Goal: Information Seeking & Learning: Learn about a topic

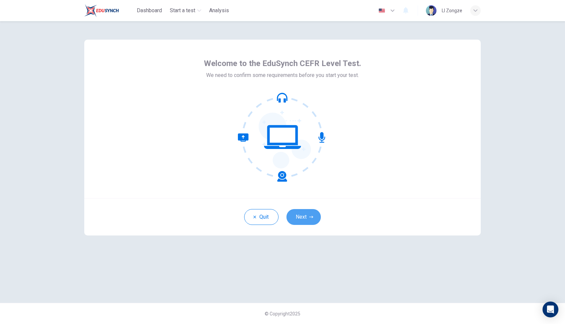
drag, startPoint x: 305, startPoint y: 214, endPoint x: 311, endPoint y: 213, distance: 6.3
click at [305, 214] on button "Next" at bounding box center [303, 217] width 34 height 16
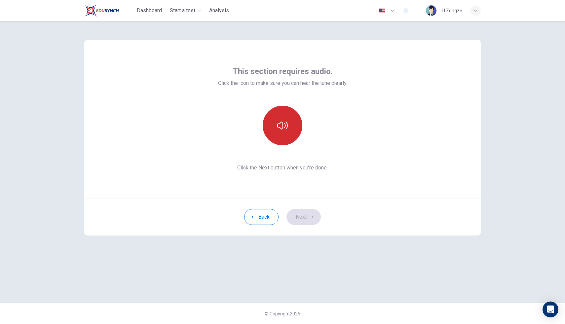
click at [280, 130] on icon "button" at bounding box center [282, 125] width 11 height 11
click at [297, 223] on button "Next" at bounding box center [303, 217] width 34 height 16
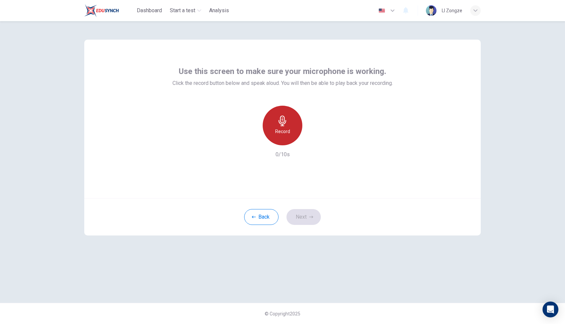
click at [280, 124] on icon "button" at bounding box center [282, 121] width 8 height 11
click at [282, 123] on icon "button" at bounding box center [282, 121] width 8 height 11
click at [314, 138] on icon "button" at bounding box center [312, 140] width 7 height 7
click at [311, 215] on icon "button" at bounding box center [311, 217] width 4 height 4
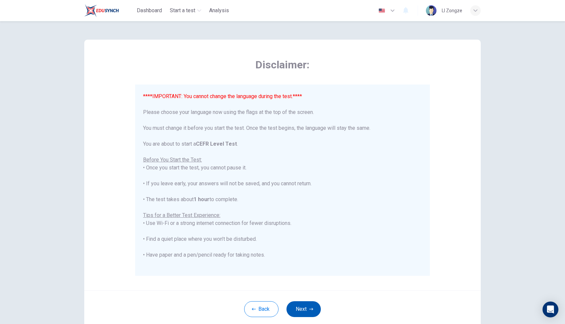
click at [310, 311] on button "Next" at bounding box center [303, 309] width 34 height 16
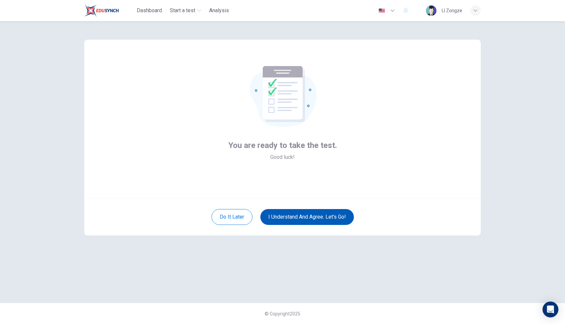
click at [305, 217] on button "I understand and agree. Let’s go!" at bounding box center [306, 217] width 93 height 16
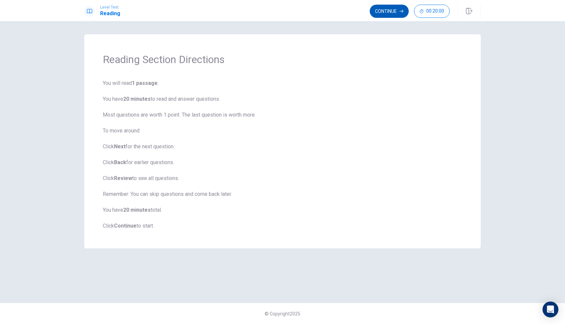
click at [396, 13] on button "Continue" at bounding box center [389, 11] width 39 height 13
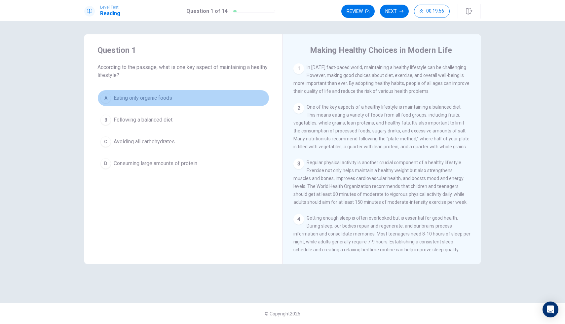
click at [191, 98] on button "A Eating only organic foods" at bounding box center [183, 98] width 172 height 17
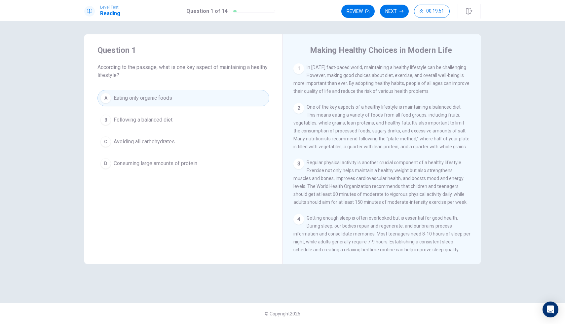
click at [154, 114] on button "B Following a balanced diet" at bounding box center [183, 120] width 172 height 17
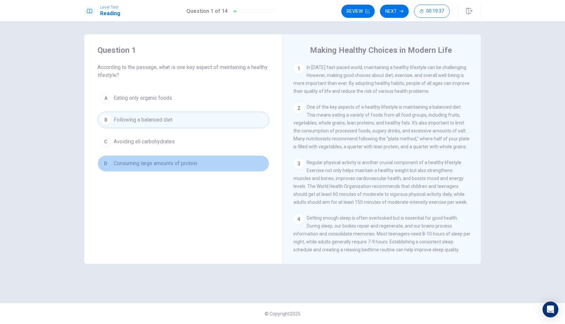
click at [185, 159] on span "Consuming large amounts of protein" at bounding box center [156, 163] width 84 height 8
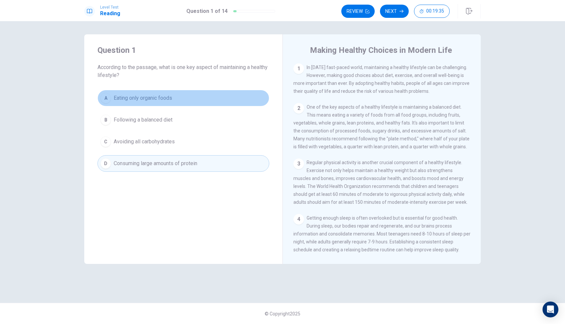
click at [181, 102] on button "A Eating only organic foods" at bounding box center [183, 98] width 172 height 17
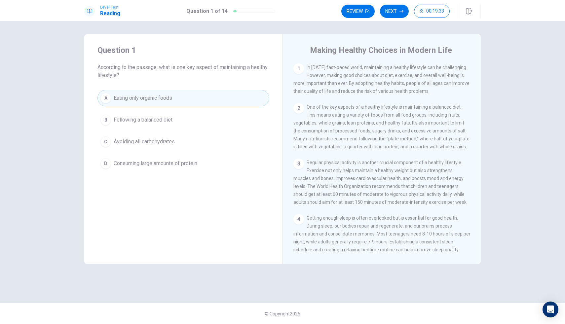
click at [398, 8] on button "Next" at bounding box center [394, 11] width 29 height 13
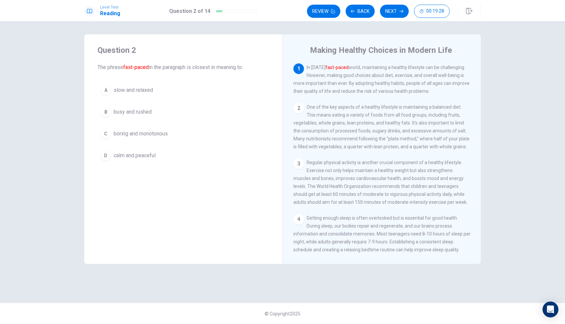
drag, startPoint x: 124, startPoint y: 68, endPoint x: 148, endPoint y: 68, distance: 23.1
click at [148, 68] on font "fast-paced" at bounding box center [135, 67] width 25 height 6
drag, startPoint x: 147, startPoint y: 68, endPoint x: 125, endPoint y: 68, distance: 21.8
click at [126, 70] on font "fast-paced" at bounding box center [135, 67] width 25 height 6
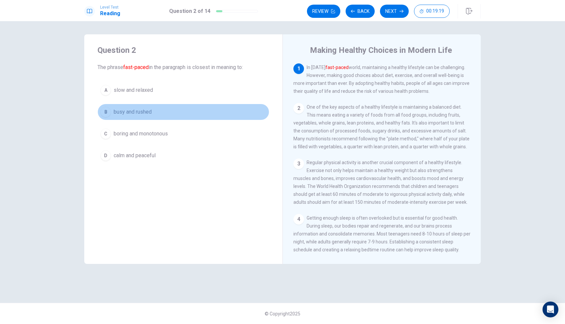
click at [142, 113] on span "busy and rushed" at bounding box center [133, 112] width 38 height 8
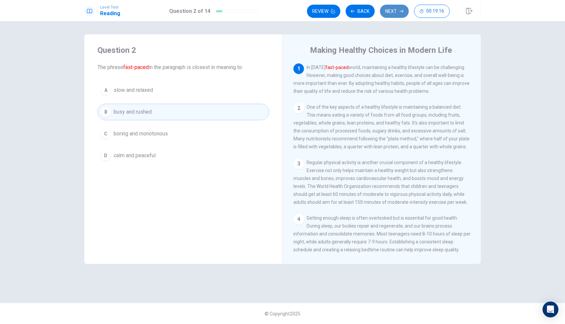
click at [388, 10] on button "Next" at bounding box center [394, 11] width 29 height 13
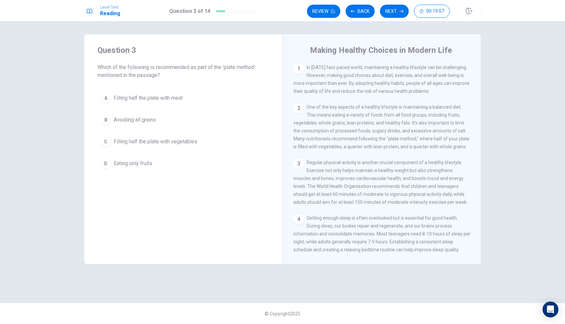
drag, startPoint x: 239, startPoint y: 69, endPoint x: 252, endPoint y: 71, distance: 12.7
click at [252, 71] on span "Which of the following is recommended as part of the 'plate method' mentioned i…" at bounding box center [183, 71] width 172 height 16
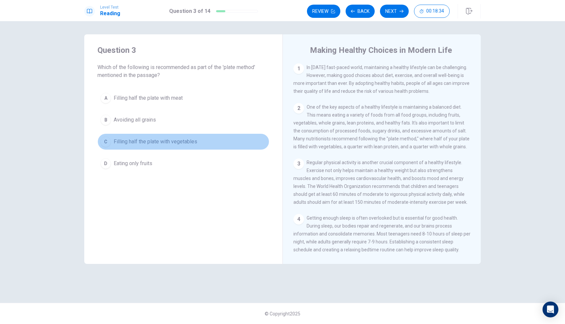
drag, startPoint x: 183, startPoint y: 138, endPoint x: 185, endPoint y: 134, distance: 4.1
click at [183, 138] on span "Filling half the plate with vegetables" at bounding box center [156, 142] width 84 height 8
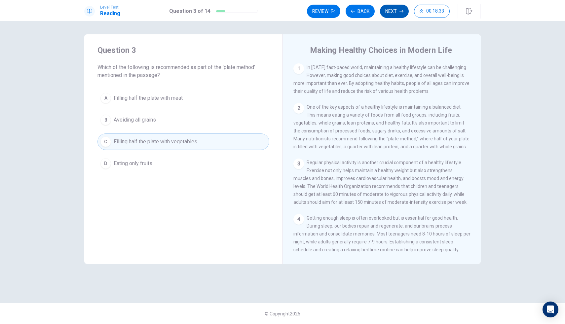
click at [405, 13] on button "Next" at bounding box center [394, 11] width 29 height 13
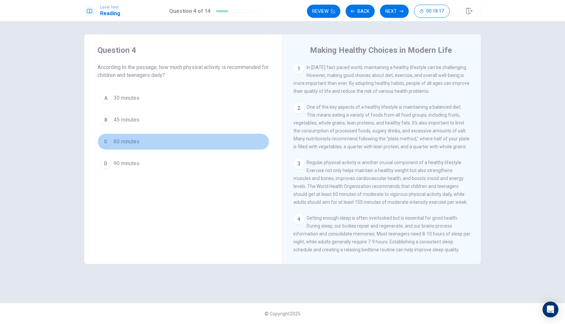
click at [143, 143] on button "C 60 minutes" at bounding box center [183, 141] width 172 height 17
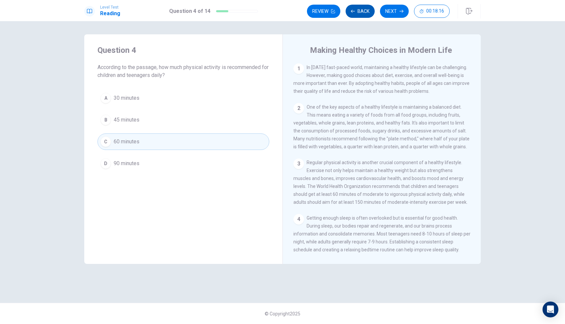
drag, startPoint x: 368, startPoint y: 3, endPoint x: 366, endPoint y: 9, distance: 6.0
click at [368, 3] on div "Level Test Reading Question 4 of 14 Review Back Next 00:18:16" at bounding box center [282, 10] width 565 height 21
click at [366, 11] on button "Back" at bounding box center [359, 11] width 29 height 13
click at [170, 123] on button "B Avoiding all grains" at bounding box center [183, 120] width 172 height 17
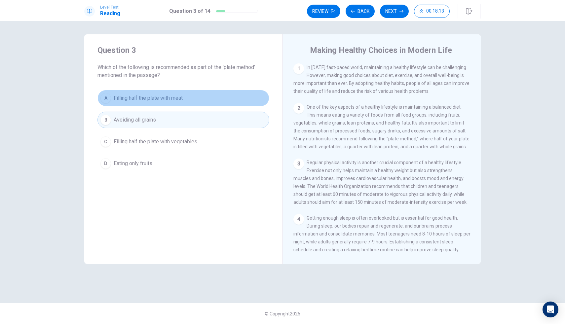
click at [203, 99] on button "A Filling half the plate with meat" at bounding box center [183, 98] width 172 height 17
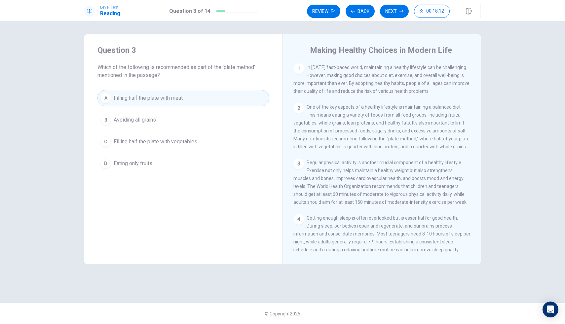
drag, startPoint x: 176, startPoint y: 163, endPoint x: 180, endPoint y: 160, distance: 5.9
click at [176, 163] on button "D Eating only fruits" at bounding box center [183, 163] width 172 height 17
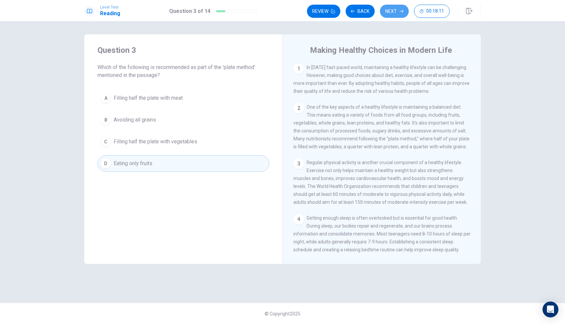
drag, startPoint x: 384, startPoint y: 13, endPoint x: 379, endPoint y: 18, distance: 6.8
click at [384, 13] on button "Next" at bounding box center [394, 11] width 29 height 13
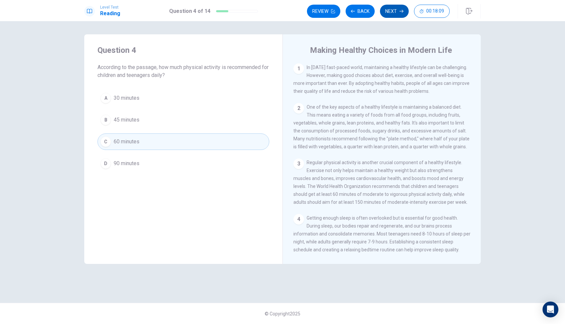
click at [396, 11] on button "Next" at bounding box center [394, 11] width 29 height 13
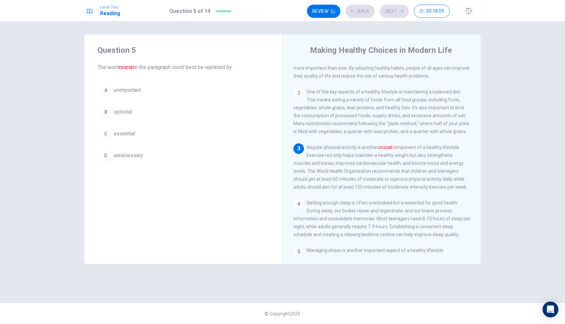
scroll to position [24, 0]
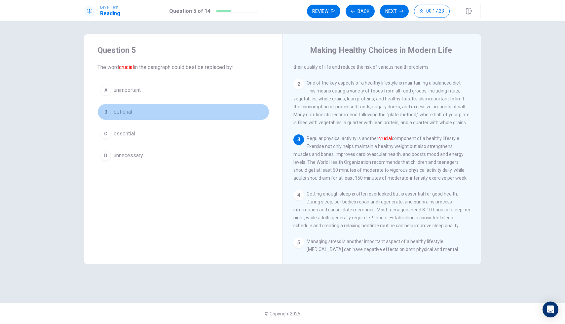
click at [140, 113] on button "B optional" at bounding box center [183, 112] width 172 height 17
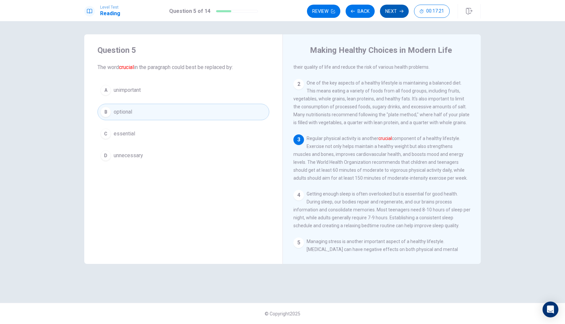
click at [388, 10] on button "Next" at bounding box center [394, 11] width 29 height 13
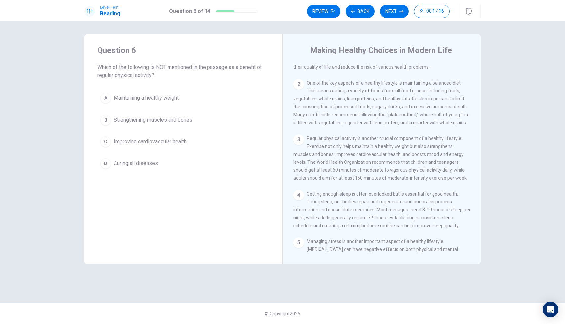
drag, startPoint x: 157, startPoint y: 70, endPoint x: 308, endPoint y: 79, distance: 151.5
click at [307, 78] on div "Question 6 Which of the following is NOT mentioned in the passage as a benefit …" at bounding box center [282, 149] width 396 height 230
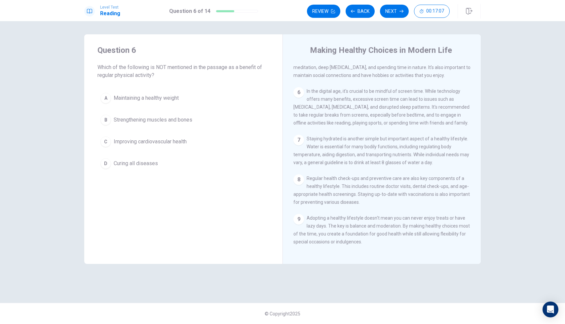
scroll to position [222, 0]
click at [167, 142] on span "Improving cardiovascular health" at bounding box center [150, 142] width 73 height 8
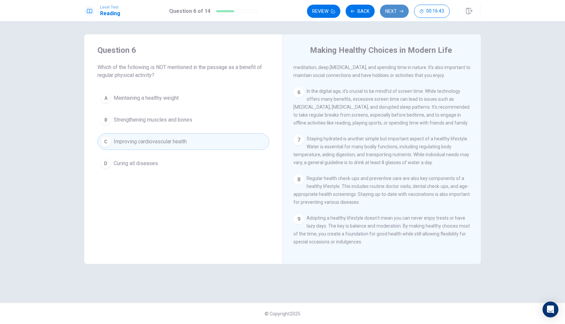
click at [387, 12] on button "Next" at bounding box center [394, 11] width 29 height 13
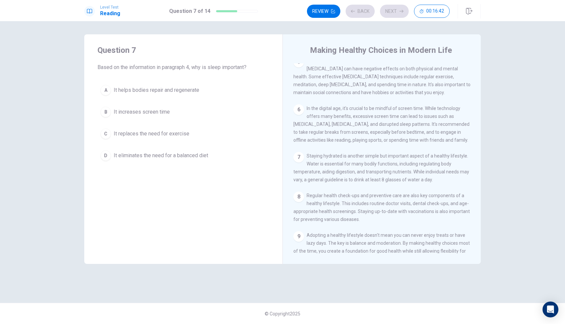
scroll to position [156, 0]
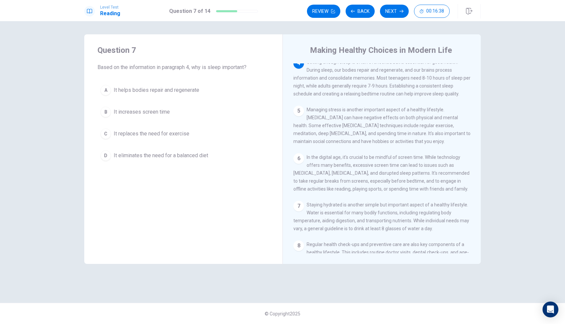
drag, startPoint x: 350, startPoint y: 101, endPoint x: 368, endPoint y: 151, distance: 53.3
click at [356, 165] on div "1 In [DATE] fast-paced world, maintaining a healthy lifestyle can be challengin…" at bounding box center [386, 158] width 186 height 190
click at [297, 116] on div "5" at bounding box center [298, 111] width 11 height 11
click at [120, 113] on span "It increases screen time" at bounding box center [142, 112] width 56 height 8
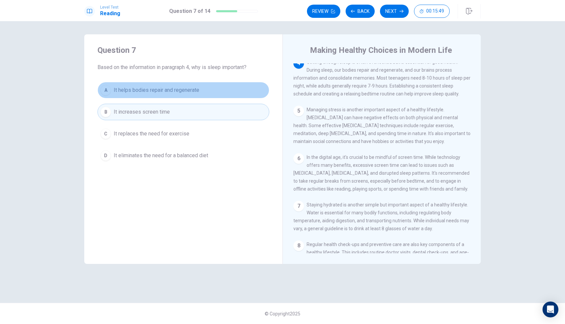
click at [190, 91] on span "It helps bodies repair and regenerate" at bounding box center [157, 90] width 86 height 8
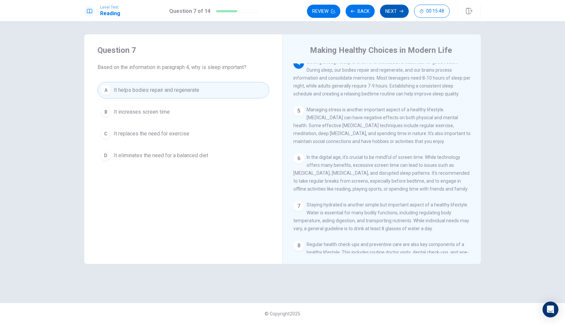
click at [391, 8] on button "Next" at bounding box center [394, 11] width 29 height 13
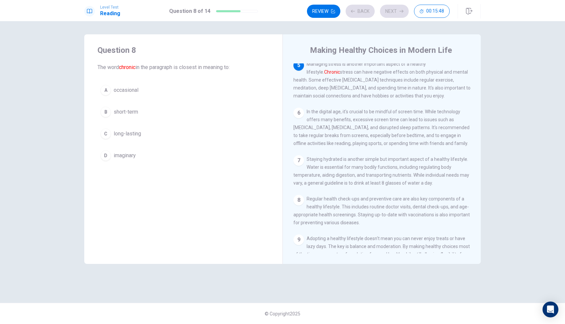
scroll to position [205, 0]
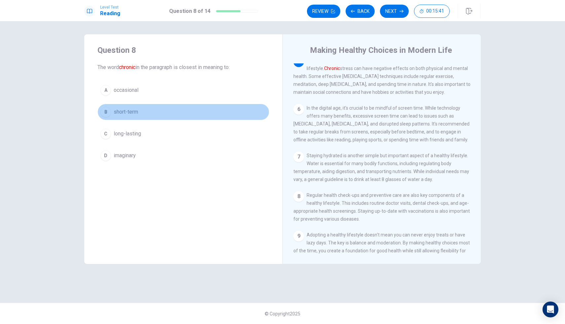
click at [139, 118] on button "B short-term" at bounding box center [183, 112] width 172 height 17
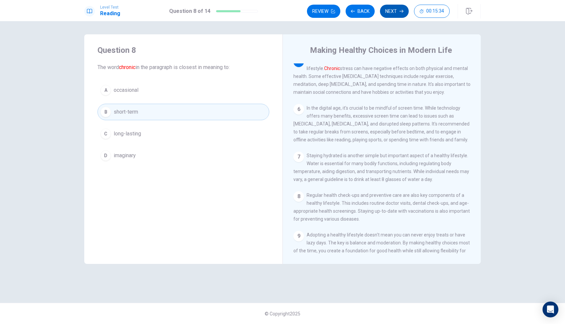
click at [397, 10] on button "Next" at bounding box center [394, 11] width 29 height 13
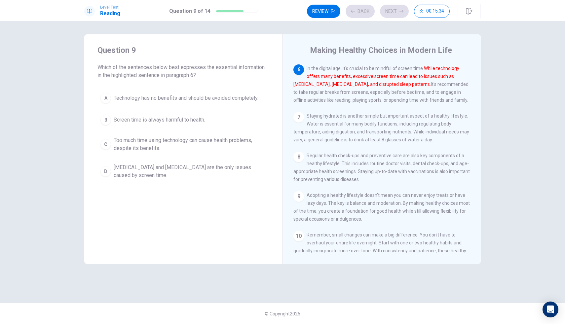
scroll to position [254, 0]
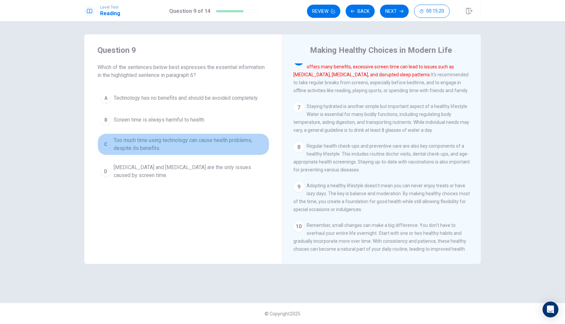
click at [148, 141] on span "Too much time using technology can cause health problems, despite its benefits." at bounding box center [190, 144] width 153 height 16
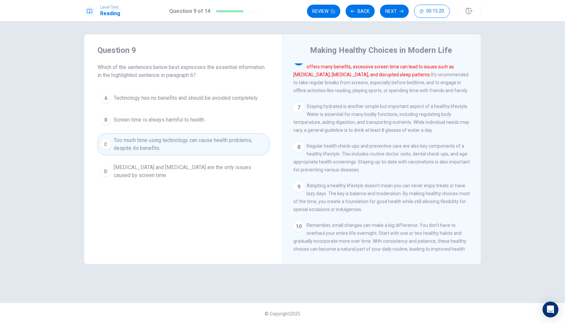
click at [141, 168] on span "[MEDICAL_DATA] and [MEDICAL_DATA] are the only issues caused by screen time." at bounding box center [190, 171] width 153 height 16
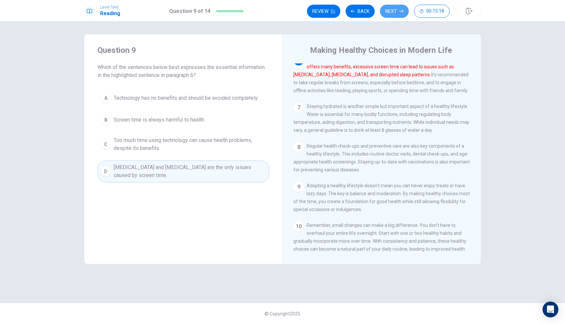
click at [407, 10] on button "Next" at bounding box center [394, 11] width 29 height 13
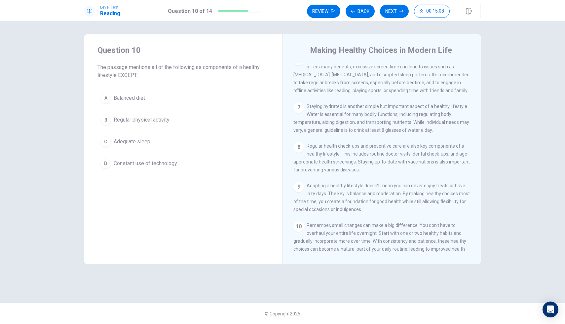
click at [150, 125] on button "B Regular physical activity" at bounding box center [183, 120] width 172 height 17
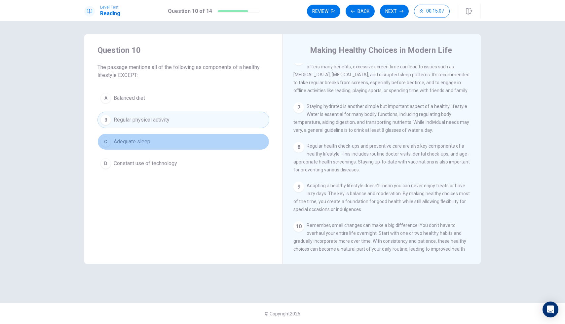
click at [143, 135] on button "C [MEDICAL_DATA]" at bounding box center [183, 141] width 172 height 17
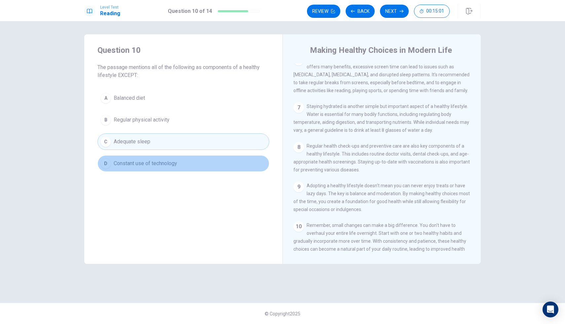
click at [150, 161] on span "Constant use of technology" at bounding box center [145, 163] width 63 height 8
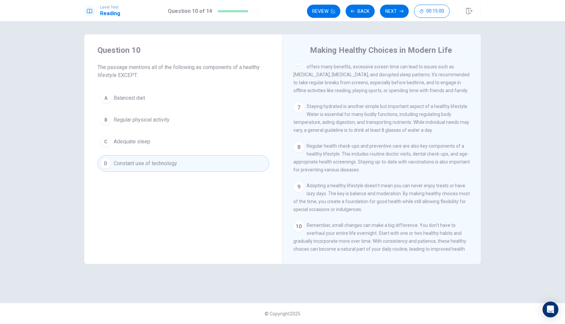
click at [405, 18] on div "Review Back Next 00:15:00" at bounding box center [378, 11] width 143 height 13
click at [401, 14] on button "Next" at bounding box center [394, 11] width 29 height 13
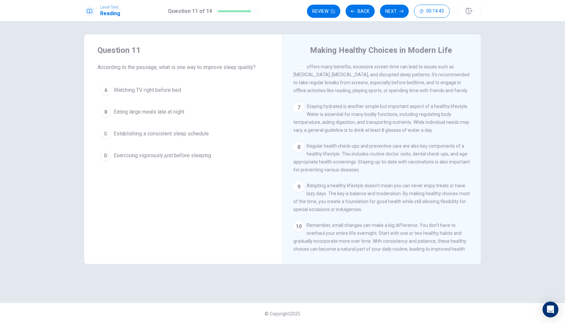
click at [160, 136] on span "Establishing a consistent sleep schedule" at bounding box center [161, 134] width 95 height 8
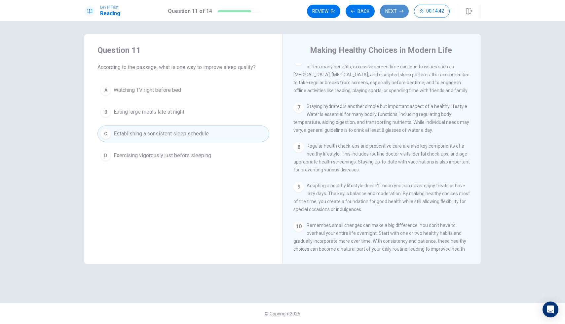
click at [388, 10] on button "Next" at bounding box center [394, 11] width 29 height 13
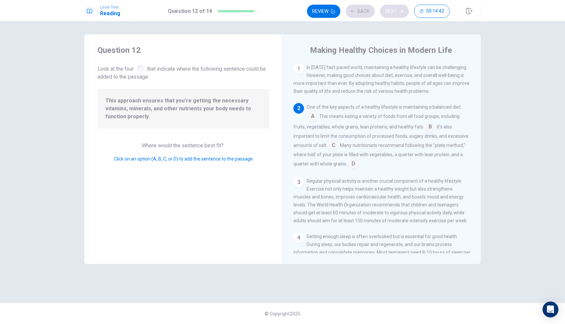
scroll to position [41, 0]
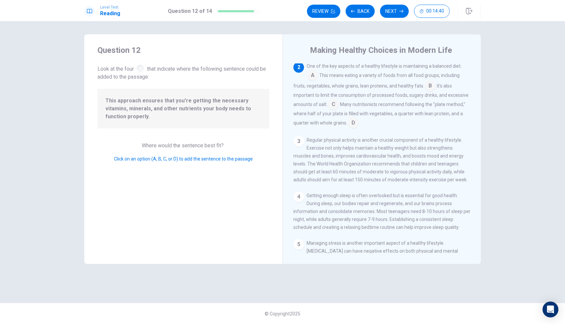
click at [313, 80] on input at bounding box center [312, 76] width 11 height 11
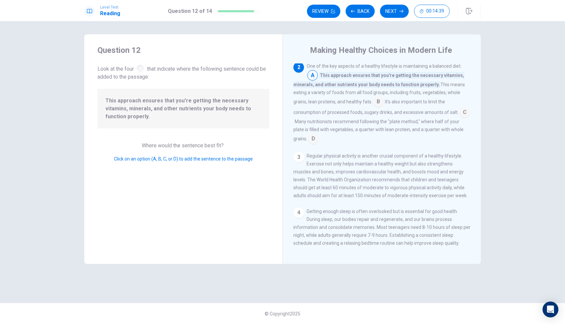
click at [313, 80] on input at bounding box center [312, 76] width 11 height 11
click at [312, 80] on input at bounding box center [312, 76] width 11 height 11
click at [376, 102] on input at bounding box center [378, 102] width 11 height 11
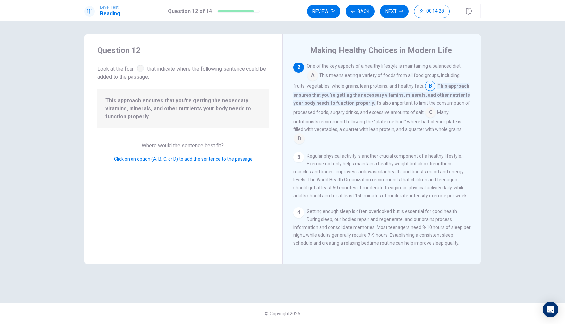
click at [310, 77] on input at bounding box center [312, 76] width 11 height 11
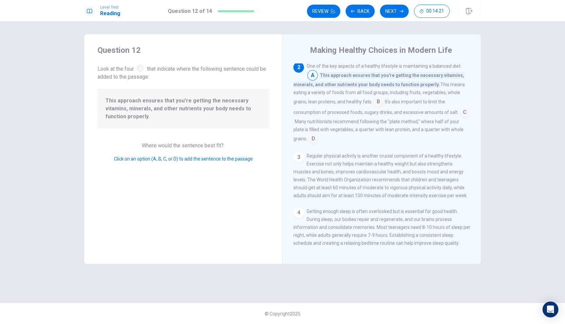
click at [318, 140] on input at bounding box center [313, 139] width 11 height 11
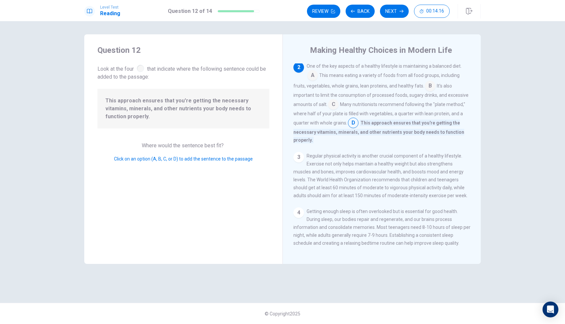
click at [333, 108] on input at bounding box center [333, 105] width 11 height 11
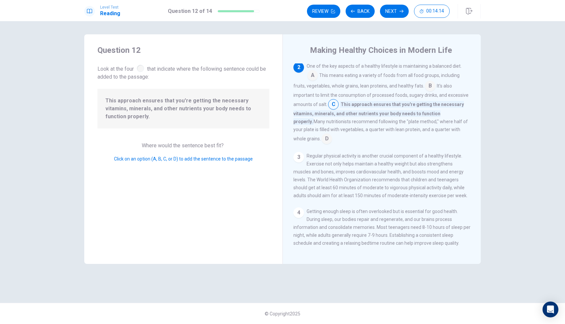
click at [427, 86] on input at bounding box center [430, 86] width 11 height 11
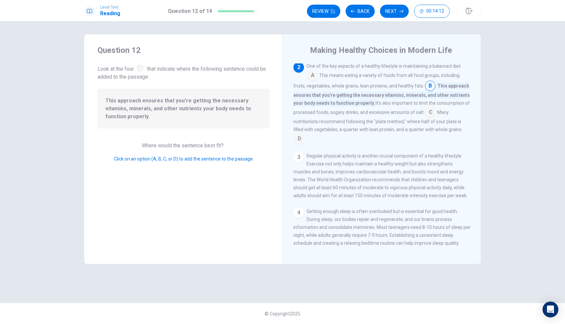
click at [315, 78] on input at bounding box center [312, 76] width 11 height 11
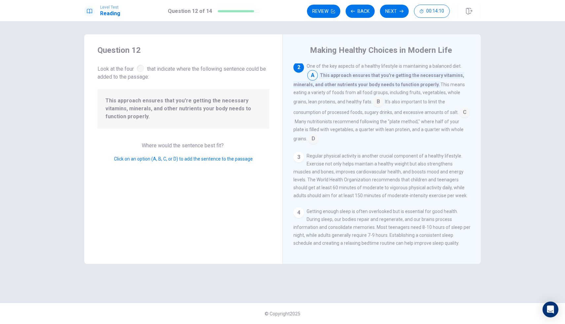
click at [318, 141] on input at bounding box center [313, 139] width 11 height 11
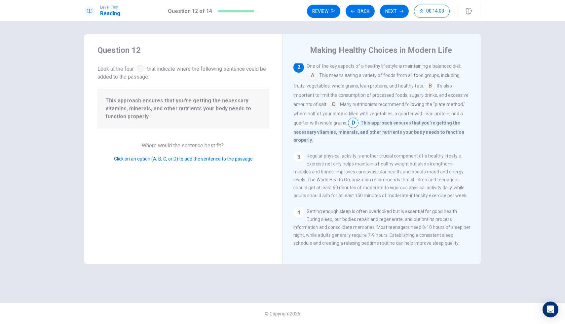
drag, startPoint x: 562, startPoint y: 187, endPoint x: 558, endPoint y: 188, distance: 4.0
drag, startPoint x: 551, startPoint y: 177, endPoint x: 554, endPoint y: 109, distance: 68.4
click at [332, 108] on input at bounding box center [333, 105] width 11 height 11
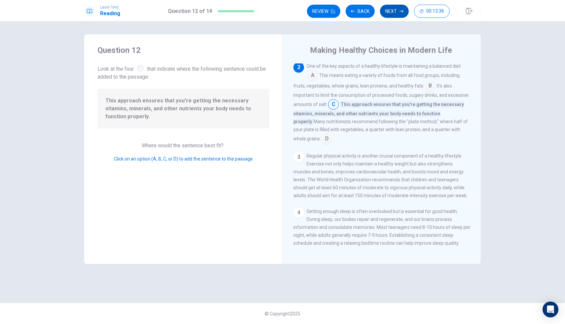
click at [403, 12] on icon "button" at bounding box center [401, 11] width 4 height 4
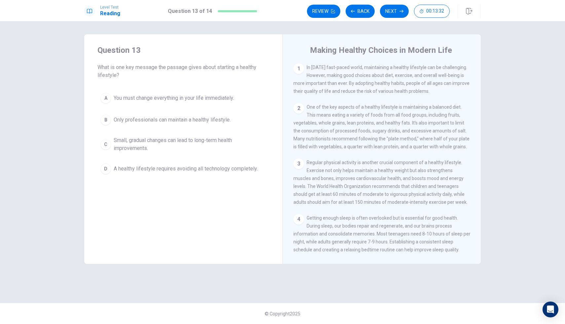
click at [247, 135] on button "C Small, gradual changes can lead to long-term health improvements." at bounding box center [183, 144] width 172 height 22
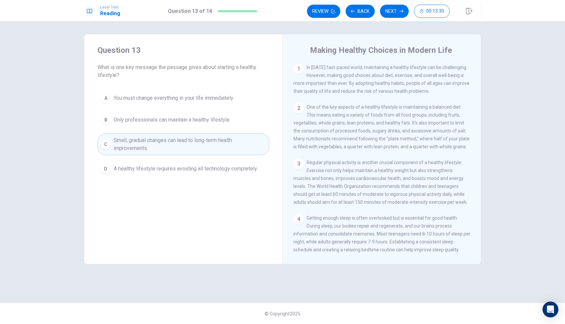
click at [281, 117] on div "Question 13 What is one key message the passage gives about starting a healthy …" at bounding box center [183, 110] width 198 height 153
click at [225, 119] on span "Only professionals can maintain a healthy lifestyle." at bounding box center [172, 120] width 117 height 8
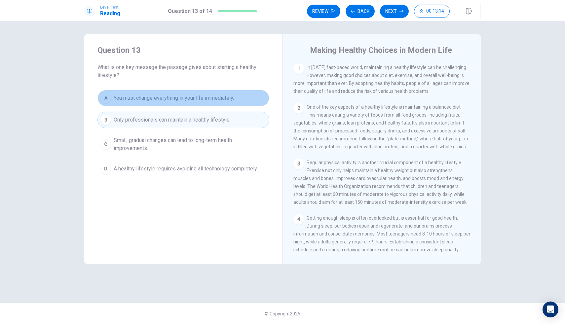
click at [236, 98] on button "A You must change everything in your life immediately." at bounding box center [183, 98] width 172 height 17
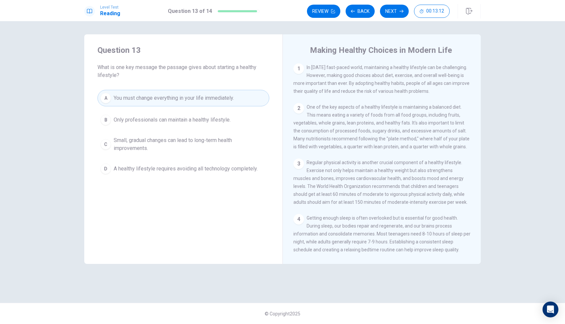
click at [232, 169] on span "A healthy lifestyle requires avoiding all technology completely." at bounding box center [186, 169] width 144 height 8
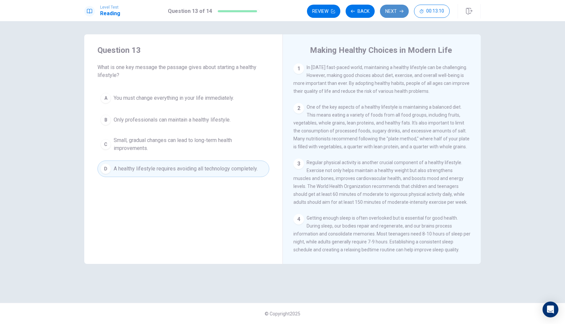
click at [391, 12] on button "Next" at bounding box center [394, 11] width 29 height 13
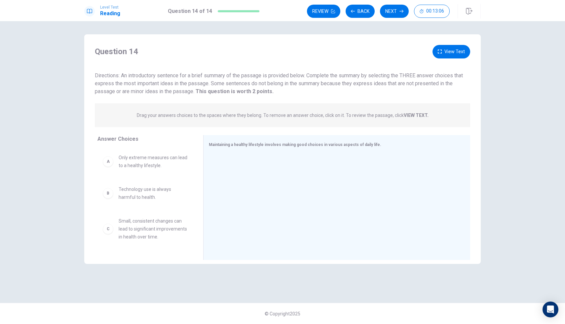
click at [134, 162] on span "Only extreme measures can lead to a healthy lifestyle." at bounding box center [153, 162] width 69 height 16
click at [218, 156] on div "Maintaining a healthy lifestyle involves making good choices in various aspects…" at bounding box center [336, 197] width 267 height 125
click at [226, 156] on div at bounding box center [334, 198] width 251 height 88
click at [362, 14] on button "Back" at bounding box center [359, 11] width 29 height 13
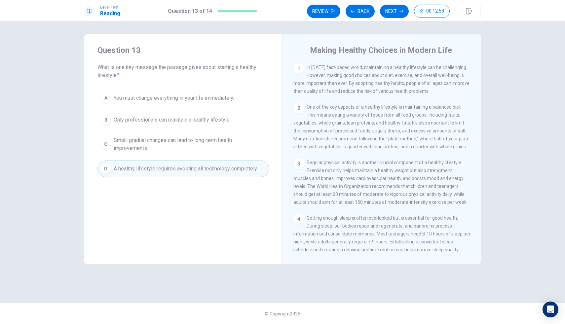
click at [388, 16] on button "Next" at bounding box center [394, 11] width 29 height 13
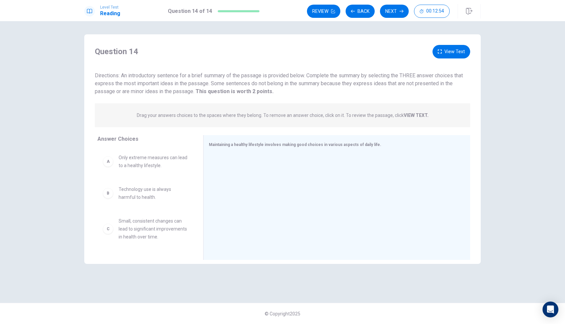
drag, startPoint x: 198, startPoint y: 170, endPoint x: 193, endPoint y: 189, distance: 20.2
click at [193, 196] on div "Answer Choices A Only extreme measures can lead to a healthy lifestyle. B Techn…" at bounding box center [143, 199] width 119 height 128
drag, startPoint x: 193, startPoint y: 178, endPoint x: 195, endPoint y: 183, distance: 5.5
click at [193, 194] on div "A Only extreme measures can lead to a healthy lifestyle. B Technology use is al…" at bounding box center [147, 199] width 100 height 102
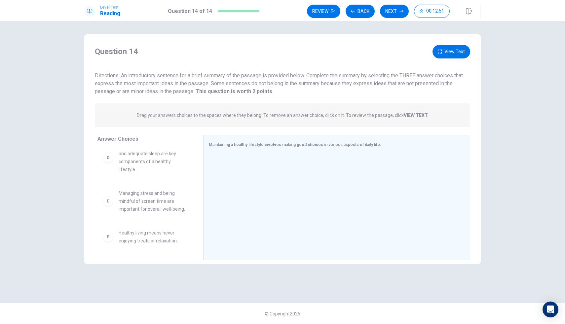
click at [152, 240] on div "A Only extreme measures can lead to a healthy lifestyle. B Technology use is al…" at bounding box center [147, 199] width 100 height 102
click at [153, 238] on span "Healthy living means never enjoying treats or relaxation." at bounding box center [153, 237] width 69 height 16
drag, startPoint x: 115, startPoint y: 239, endPoint x: 111, endPoint y: 239, distance: 3.6
click at [111, 239] on div "A Only extreme measures can lead to a healthy lifestyle. B Technology use is al…" at bounding box center [147, 199] width 100 height 102
click at [110, 239] on div "F" at bounding box center [108, 236] width 11 height 11
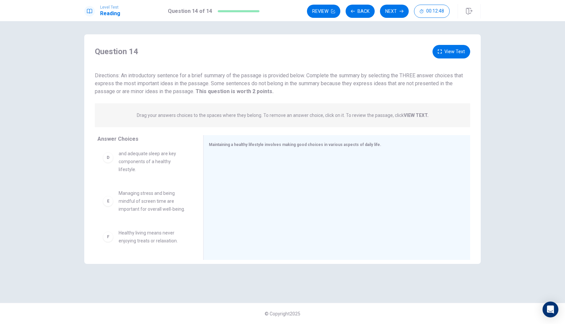
drag, startPoint x: 108, startPoint y: 237, endPoint x: 108, endPoint y: 232, distance: 5.3
click at [108, 237] on div "F" at bounding box center [108, 236] width 11 height 11
drag, startPoint x: 108, startPoint y: 211, endPoint x: 108, endPoint y: 197, distance: 13.9
click at [108, 209] on div "A Only extreme measures can lead to a healthy lifestyle. B Technology use is al…" at bounding box center [147, 199] width 100 height 102
drag, startPoint x: 107, startPoint y: 196, endPoint x: 107, endPoint y: 201, distance: 4.7
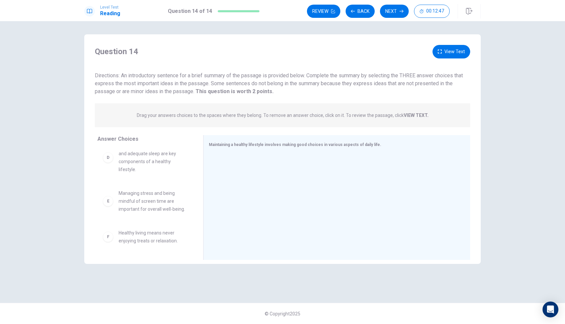
click at [107, 201] on div "E" at bounding box center [108, 201] width 11 height 11
click at [106, 203] on div "E" at bounding box center [108, 201] width 11 height 11
drag, startPoint x: 109, startPoint y: 205, endPoint x: 255, endPoint y: 188, distance: 147.6
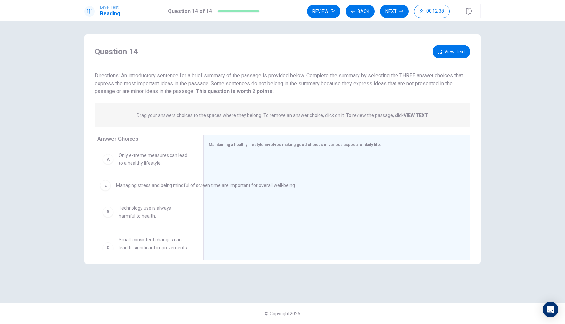
drag, startPoint x: 220, startPoint y: 167, endPoint x: 103, endPoint y: 189, distance: 118.3
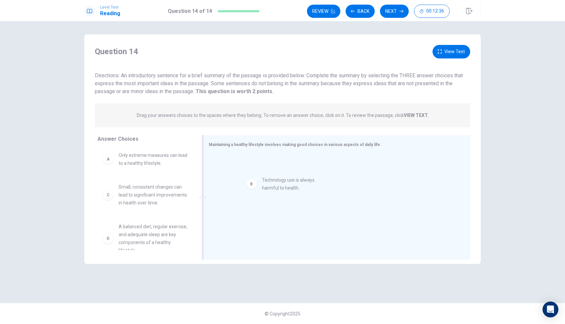
drag, startPoint x: 108, startPoint y: 192, endPoint x: 245, endPoint y: 179, distance: 138.0
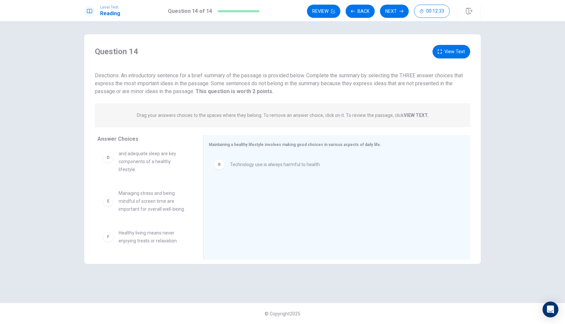
scroll to position [91, 0]
drag, startPoint x: 109, startPoint y: 202, endPoint x: 230, endPoint y: 189, distance: 121.9
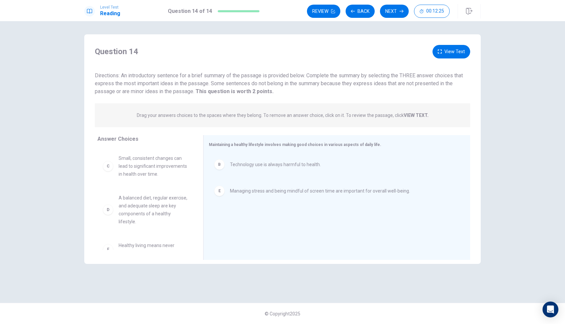
scroll to position [0, 0]
drag, startPoint x: 112, startPoint y: 211, endPoint x: 120, endPoint y: 210, distance: 7.9
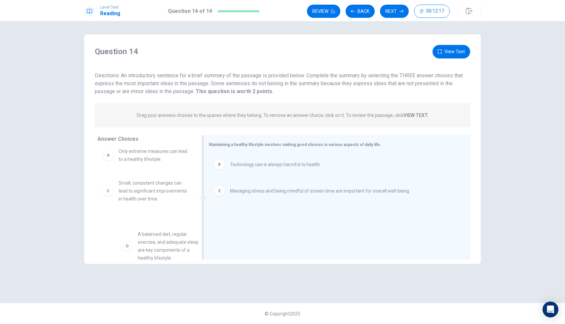
scroll to position [6, 0]
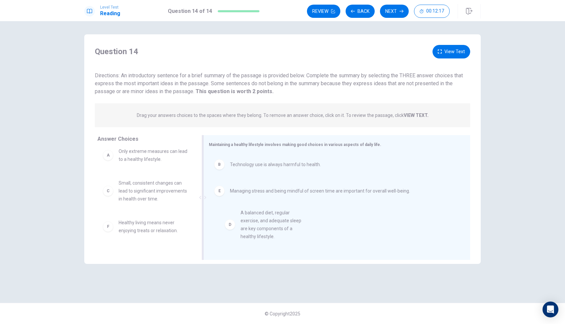
drag, startPoint x: 110, startPoint y: 247, endPoint x: 229, endPoint y: 217, distance: 122.9
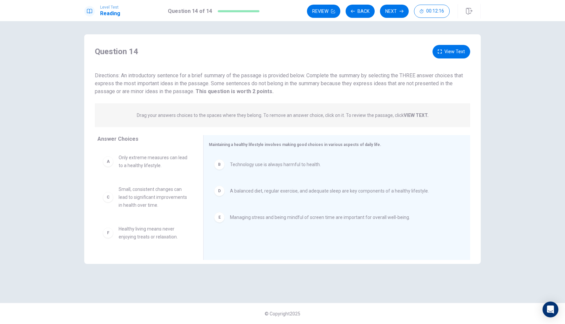
scroll to position [4, 0]
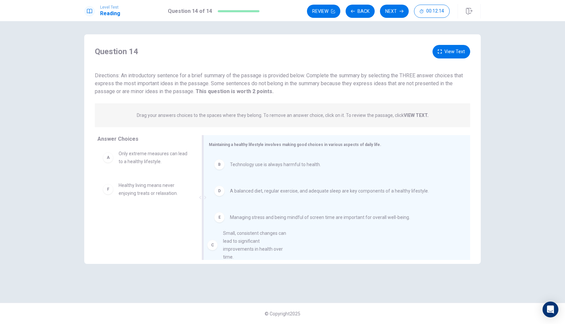
drag, startPoint x: 116, startPoint y: 194, endPoint x: 223, endPoint y: 243, distance: 117.6
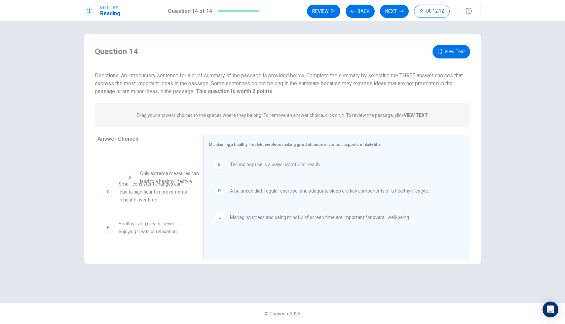
scroll to position [2, 0]
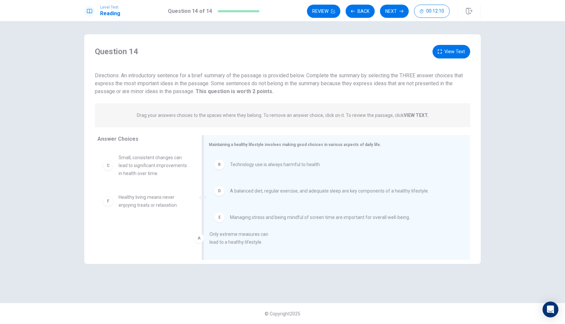
drag, startPoint x: 118, startPoint y: 162, endPoint x: 209, endPoint y: 245, distance: 123.2
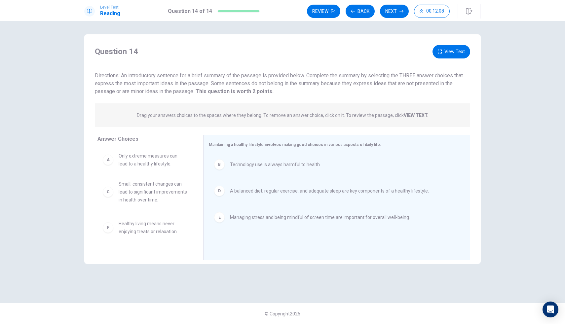
scroll to position [0, 0]
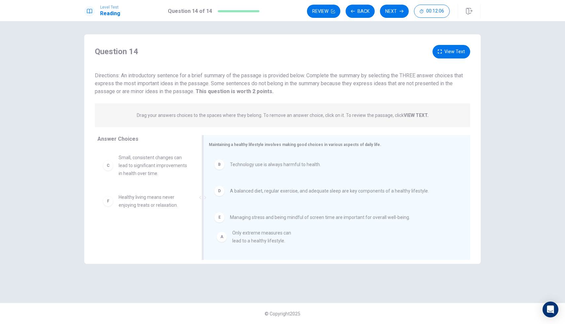
drag, startPoint x: 109, startPoint y: 165, endPoint x: 225, endPoint y: 246, distance: 140.4
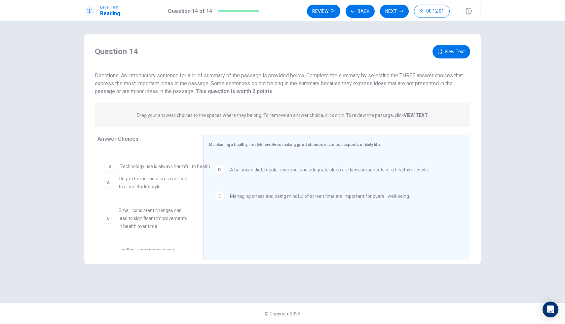
drag, startPoint x: 219, startPoint y: 172, endPoint x: 108, endPoint y: 172, distance: 110.6
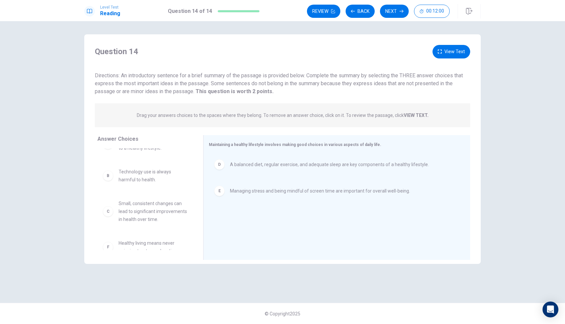
scroll to position [36, 0]
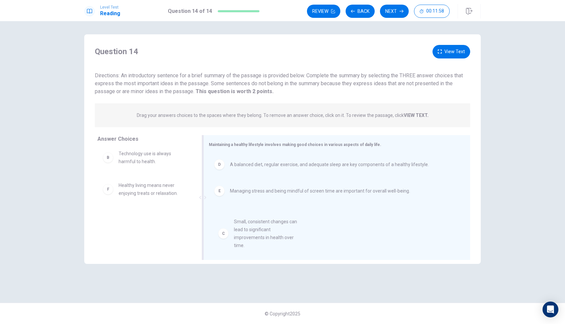
drag, startPoint x: 108, startPoint y: 199, endPoint x: 226, endPoint y: 237, distance: 123.6
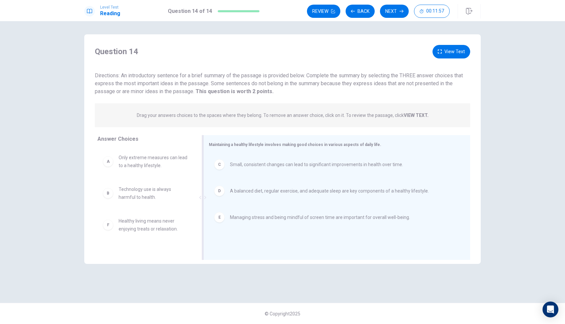
scroll to position [0, 0]
click at [444, 53] on button "View Text" at bounding box center [451, 52] width 38 height 14
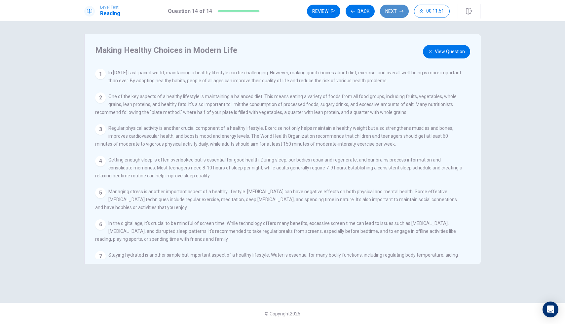
click at [402, 12] on icon "button" at bounding box center [401, 11] width 4 height 4
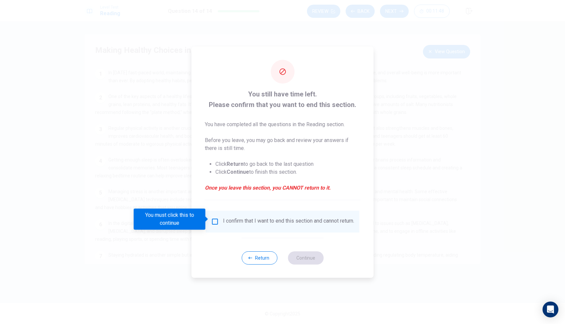
click at [220, 222] on div "I confirm that I want to end this section and cannot return." at bounding box center [282, 222] width 143 height 8
click at [208, 217] on span at bounding box center [207, 219] width 4 height 5
click at [212, 219] on input "You must click this to continue" at bounding box center [215, 222] width 8 height 8
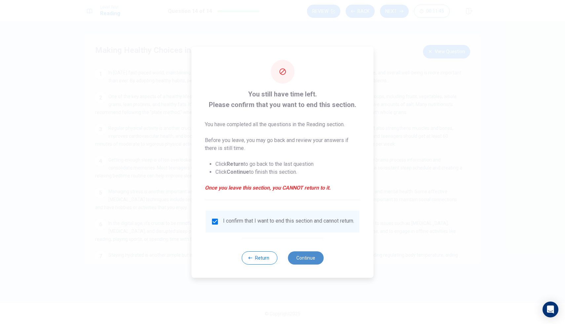
click at [299, 264] on button "Continue" at bounding box center [306, 257] width 36 height 13
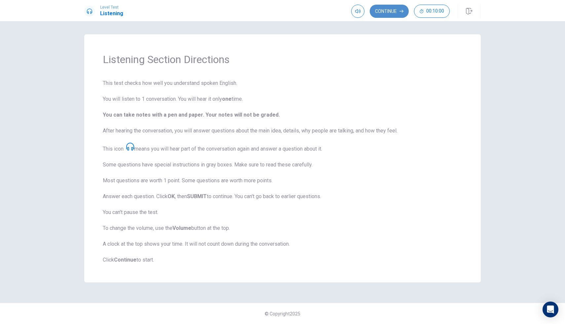
click at [378, 17] on button "Continue" at bounding box center [389, 11] width 39 height 13
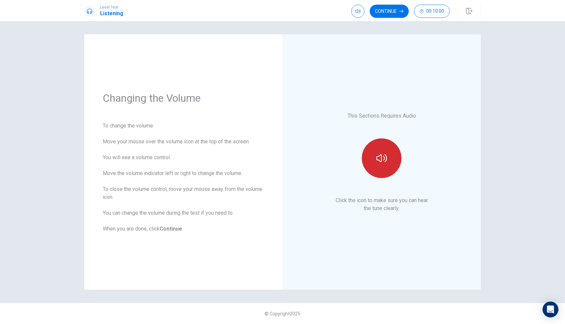
click at [381, 158] on icon "button" at bounding box center [381, 158] width 11 height 8
click at [391, 14] on button "Continue" at bounding box center [389, 11] width 39 height 13
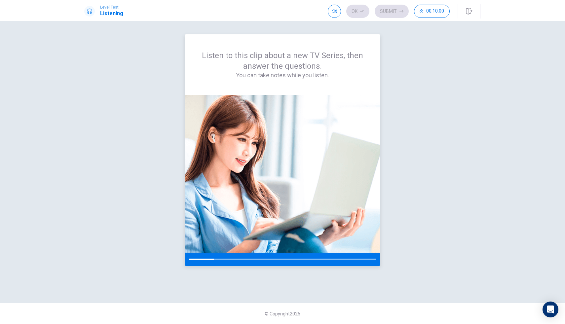
click at [207, 259] on div at bounding box center [201, 259] width 25 height 1
click at [208, 258] on div at bounding box center [282, 259] width 195 height 13
click at [394, 10] on div "Ok Submit 00:10:00" at bounding box center [389, 11] width 122 height 13
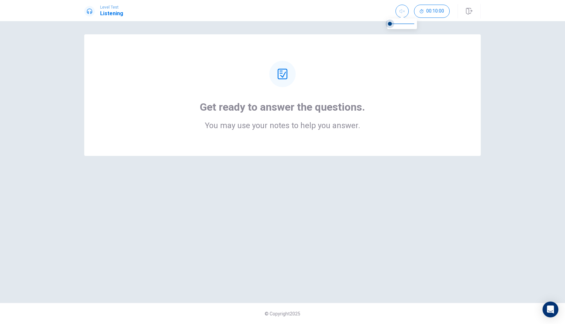
drag, startPoint x: 410, startPoint y: 23, endPoint x: 382, endPoint y: 25, distance: 27.8
click at [382, 25] on body "Level Test Listening 00:10:00 00:10:00 Get ready to answer the questions. You m…" at bounding box center [282, 162] width 565 height 324
click at [398, 12] on button "button" at bounding box center [401, 11] width 13 height 13
type input "1"
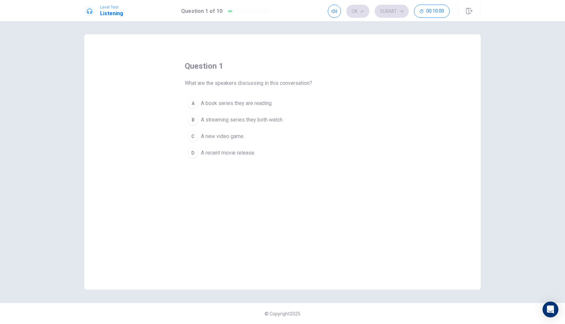
drag, startPoint x: 393, startPoint y: 24, endPoint x: 342, endPoint y: 24, distance: 51.2
click at [333, 12] on icon "button" at bounding box center [334, 11] width 5 height 5
click at [328, 23] on span at bounding box center [334, 23] width 24 height 9
type input "0.7"
drag, startPoint x: 329, startPoint y: 24, endPoint x: 340, endPoint y: 29, distance: 11.8
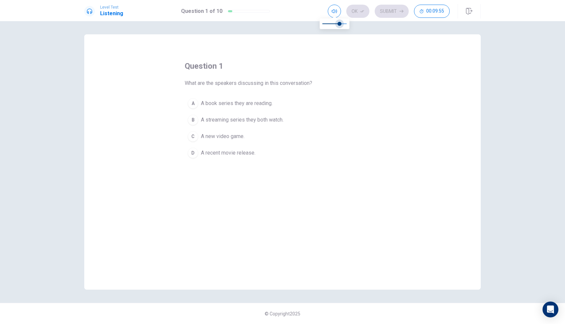
click at [340, 26] on span at bounding box center [339, 24] width 4 height 4
click at [367, 34] on div "question 1 What are the speakers discussing in this conversation? A A book seri…" at bounding box center [282, 172] width 565 height 303
click at [250, 106] on span "A book series they are reading." at bounding box center [237, 103] width 72 height 8
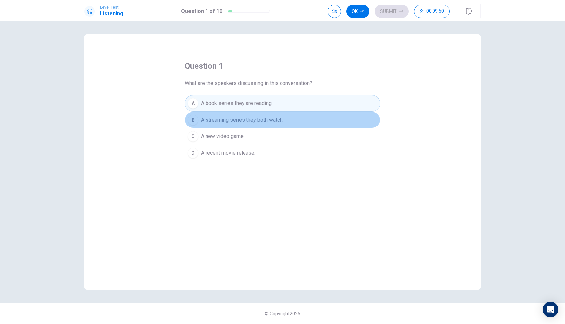
click at [255, 124] on button "B A streaming series they both watch." at bounding box center [282, 120] width 195 height 17
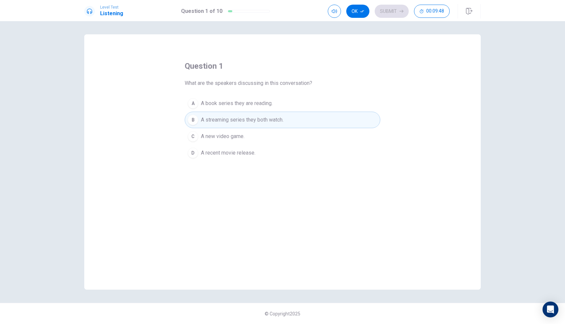
click at [387, 9] on div "Ok Submit 00:09:48" at bounding box center [389, 11] width 122 height 13
click at [360, 10] on icon "button" at bounding box center [362, 11] width 4 height 4
click at [388, 13] on button "Submit" at bounding box center [391, 11] width 34 height 13
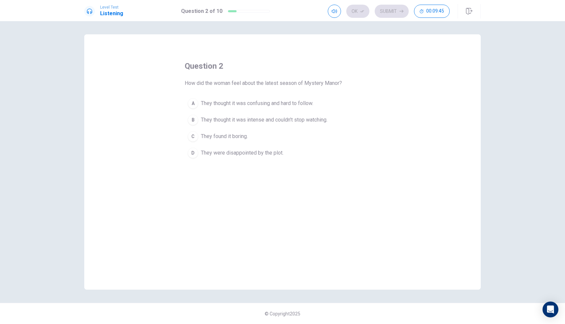
click at [283, 105] on span "They thought it was confusing and hard to follow." at bounding box center [257, 103] width 112 height 8
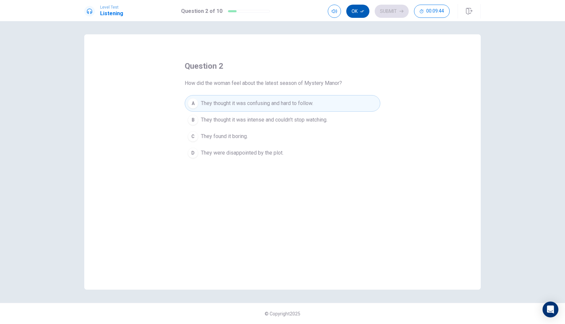
click at [359, 8] on button "Ok" at bounding box center [357, 11] width 23 height 13
click at [391, 7] on button "Submit" at bounding box center [391, 11] width 34 height 13
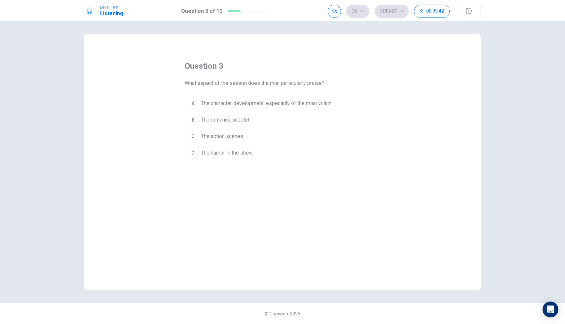
click at [231, 135] on span "The action scenes." at bounding box center [222, 136] width 43 height 8
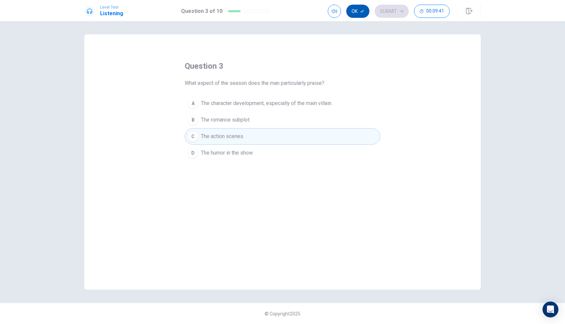
click at [358, 13] on button "Ok" at bounding box center [357, 11] width 23 height 13
click at [392, 11] on button "Submit" at bounding box center [391, 11] width 34 height 13
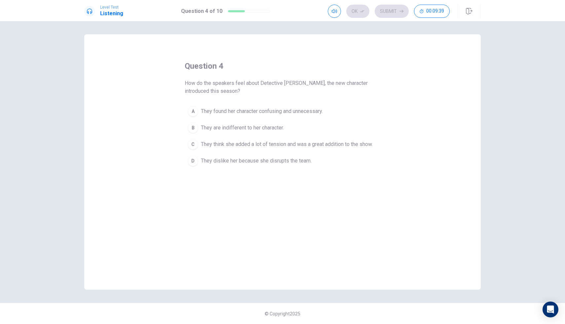
click at [263, 112] on span "They found her character confusing and unnecessary." at bounding box center [262, 111] width 122 height 8
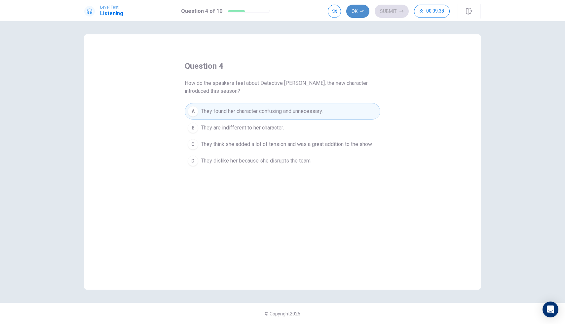
click at [358, 12] on button "Ok" at bounding box center [357, 11] width 23 height 13
click at [377, 10] on button "Submit" at bounding box center [391, 11] width 34 height 13
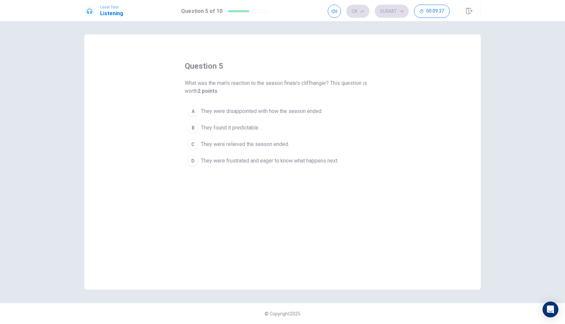
click at [254, 143] on span "They were relieved the season ended." at bounding box center [245, 144] width 88 height 8
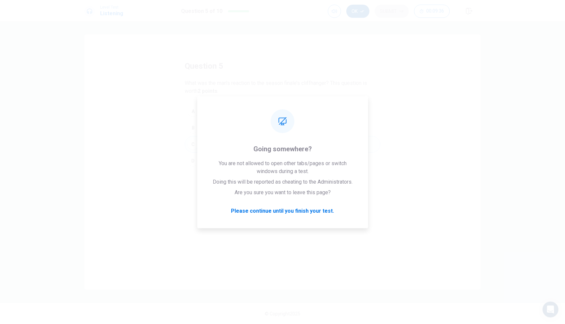
click at [353, 10] on button "Ok" at bounding box center [357, 11] width 23 height 13
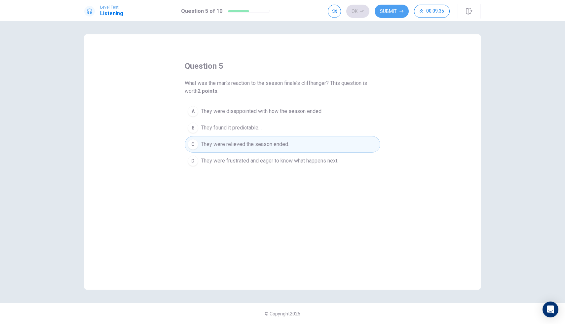
click at [388, 14] on button "Submit" at bounding box center [391, 11] width 34 height 13
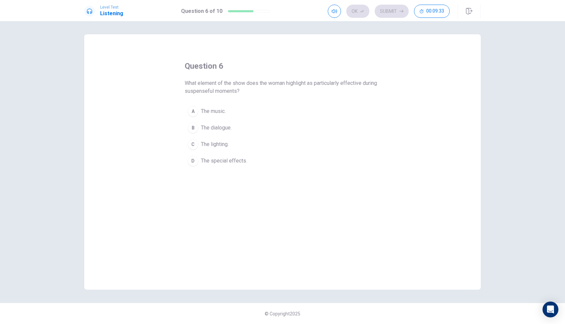
click at [237, 162] on span "The special effects." at bounding box center [224, 161] width 46 height 8
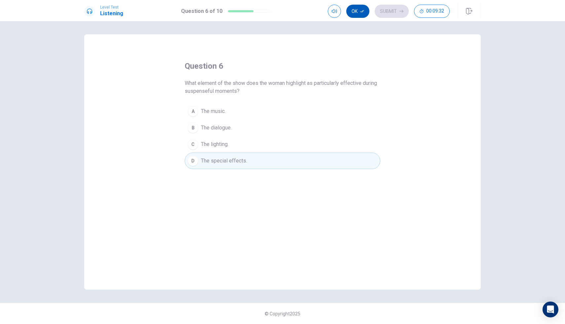
click at [361, 10] on icon "button" at bounding box center [362, 11] width 4 height 4
click at [380, 10] on button "Submit" at bounding box center [391, 11] width 34 height 13
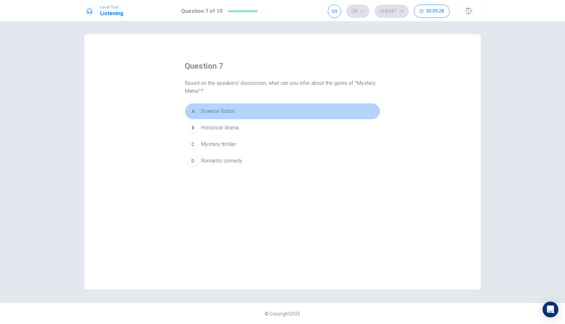
click at [252, 110] on button "A Science fiction." at bounding box center [282, 111] width 195 height 17
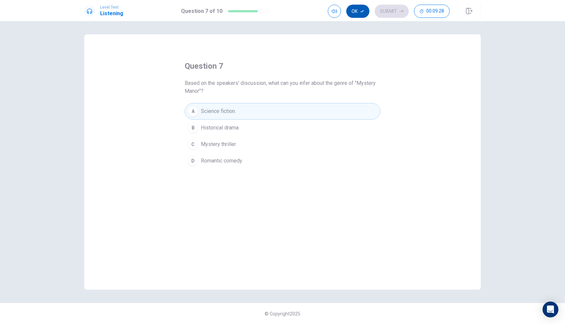
click at [357, 11] on button "Ok" at bounding box center [357, 11] width 23 height 13
click at [381, 9] on button "Submit" at bounding box center [391, 11] width 34 height 13
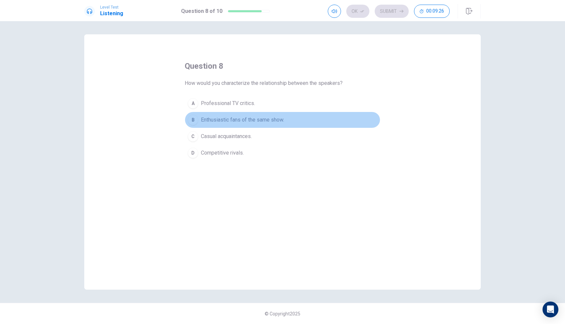
click at [265, 126] on button "B Enthusiastic fans of the same show." at bounding box center [282, 120] width 195 height 17
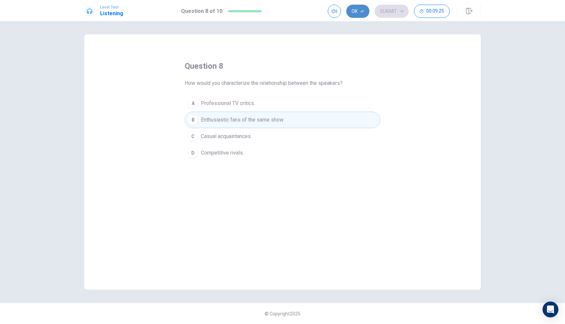
click at [359, 9] on button "Ok" at bounding box center [357, 11] width 23 height 13
click at [389, 10] on button "Submit" at bounding box center [391, 11] width 34 height 13
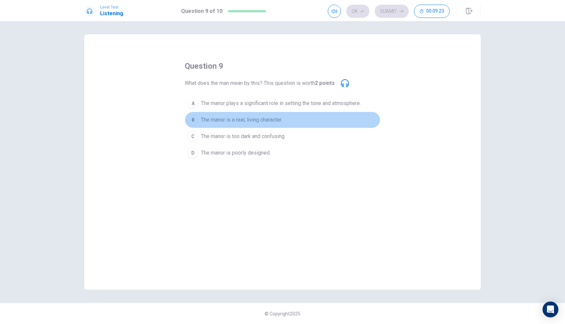
click at [257, 121] on span "The manor is a real, living character." at bounding box center [241, 120] width 81 height 8
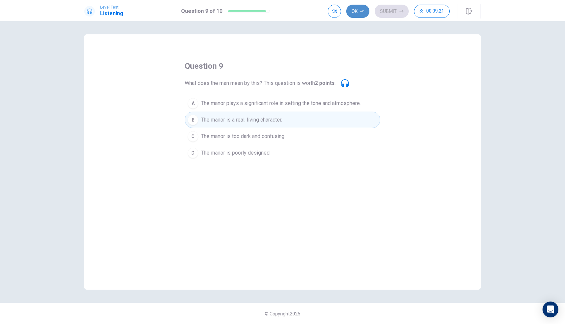
click at [359, 13] on button "Ok" at bounding box center [357, 11] width 23 height 13
click at [383, 12] on button "Submit" at bounding box center [391, 11] width 34 height 13
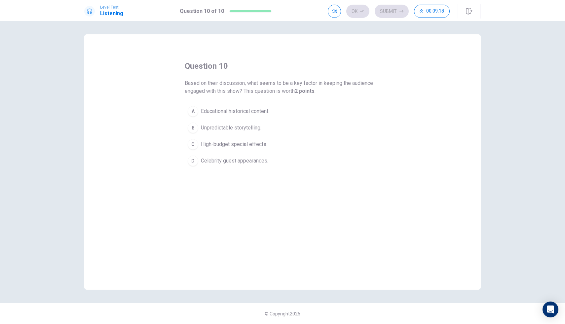
click at [273, 111] on button "A Educational historical content." at bounding box center [282, 111] width 195 height 17
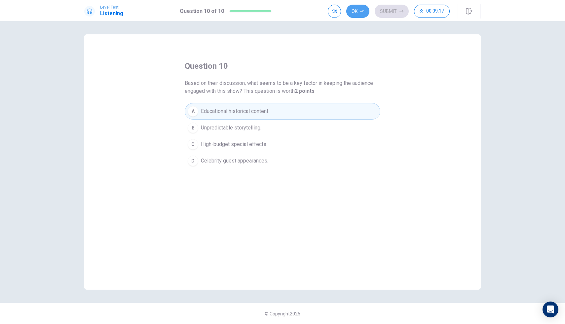
click at [358, 14] on button "Ok" at bounding box center [357, 11] width 23 height 13
click at [388, 12] on button "Submit" at bounding box center [391, 11] width 34 height 13
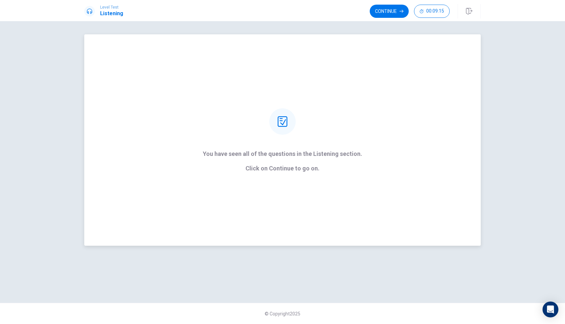
click at [288, 127] on div at bounding box center [282, 121] width 26 height 26
click at [291, 120] on div at bounding box center [282, 121] width 26 height 26
click at [400, 7] on button "Continue" at bounding box center [389, 11] width 39 height 13
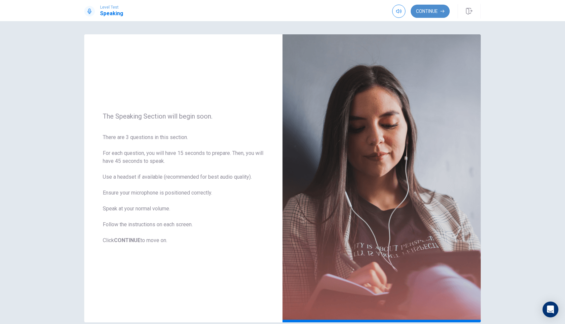
click at [429, 13] on button "Continue" at bounding box center [429, 11] width 39 height 13
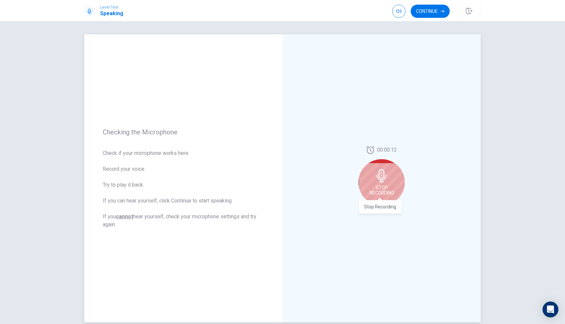
click at [384, 189] on span "Stop Recording" at bounding box center [381, 190] width 25 height 11
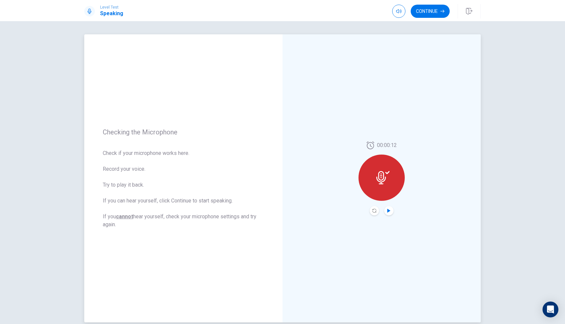
click at [387, 211] on icon "Play Audio" at bounding box center [388, 211] width 3 height 4
click at [387, 183] on icon at bounding box center [382, 177] width 13 height 13
click at [431, 12] on button "Continue" at bounding box center [429, 11] width 39 height 13
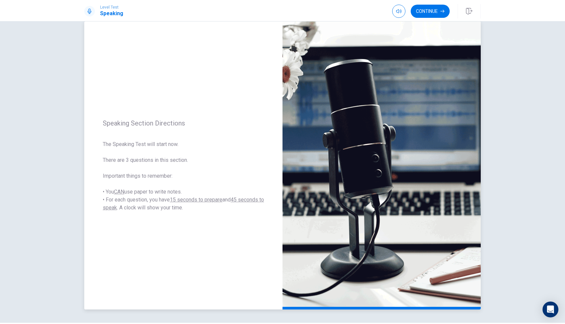
scroll to position [33, 0]
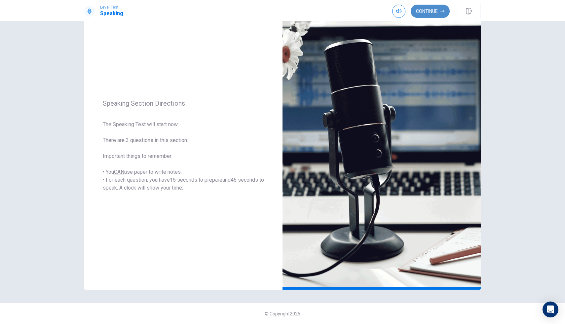
click at [421, 16] on button "Continue" at bounding box center [429, 11] width 39 height 13
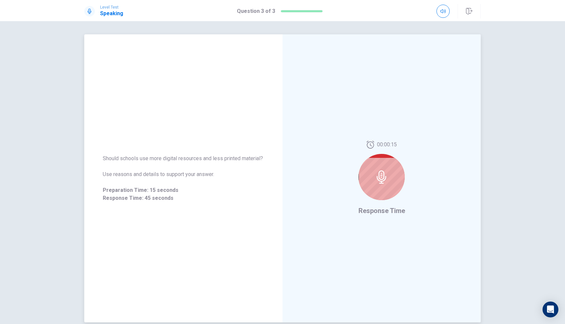
click at [380, 166] on div at bounding box center [381, 177] width 46 height 46
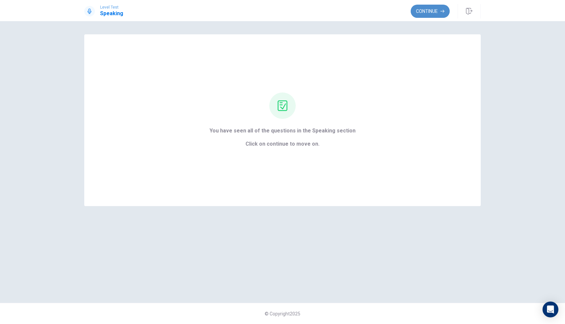
click at [421, 11] on button "Continue" at bounding box center [429, 11] width 39 height 13
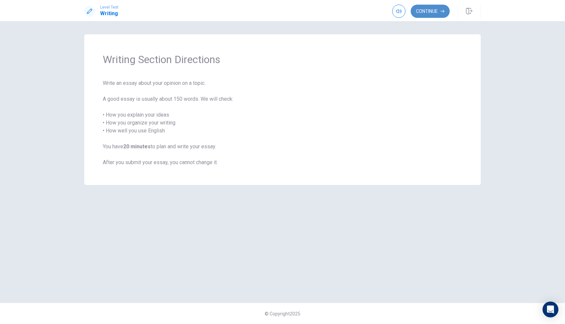
click at [428, 12] on button "Continue" at bounding box center [429, 11] width 39 height 13
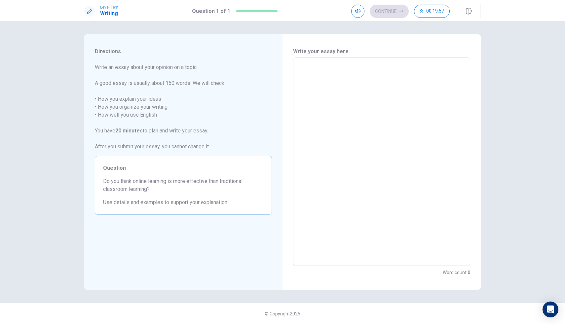
click at [339, 108] on textarea at bounding box center [382, 161] width 168 height 197
type textarea "i"
type textarea "x"
type textarea "I"
type textarea "x"
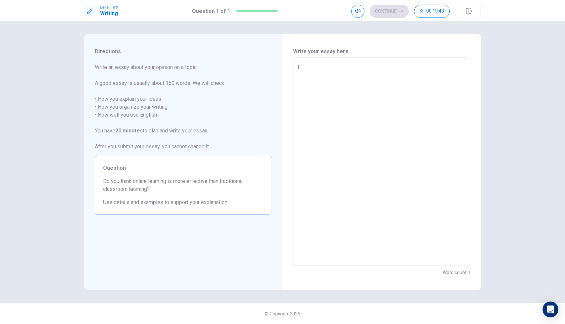
type textarea "I"
type textarea "x"
type textarea "I t"
type textarea "x"
type textarea "I th"
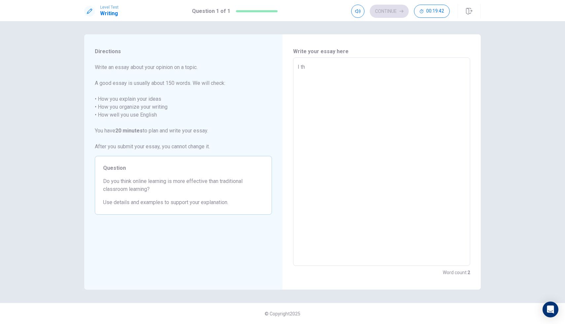
type textarea "x"
type textarea "I thi"
type textarea "x"
type textarea "I thin"
type textarea "x"
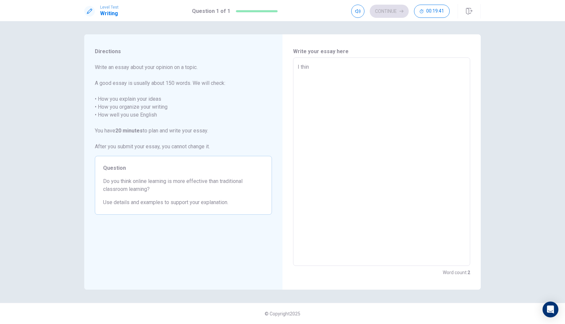
type textarea "I thinj"
type textarea "x"
type textarea "I thin"
type textarea "x"
type textarea "I think"
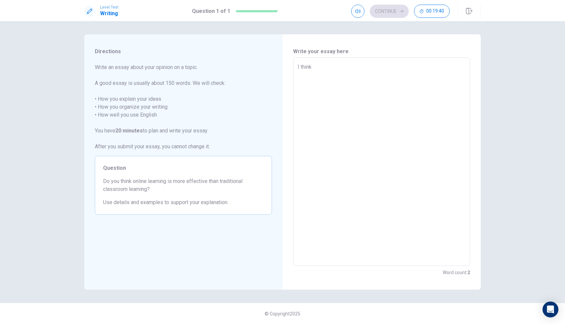
type textarea "x"
type textarea "I think"
type textarea "x"
type textarea "I think t"
type textarea "x"
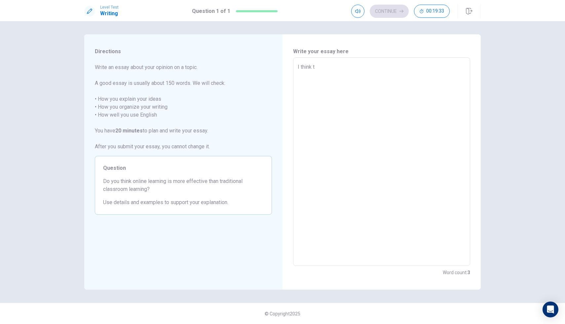
type textarea "I think tr"
type textarea "x"
type textarea "I think tra"
type textarea "x"
type textarea "I think trad"
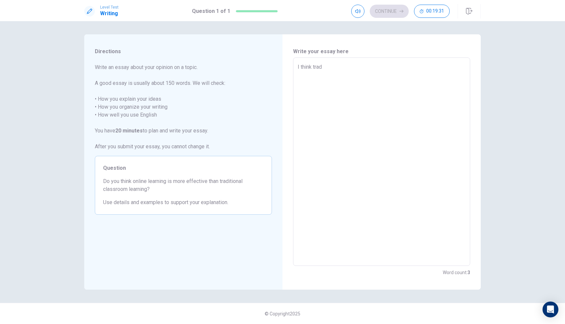
type textarea "x"
type textarea "I think tradi"
type textarea "x"
type textarea "I think tradit"
type textarea "x"
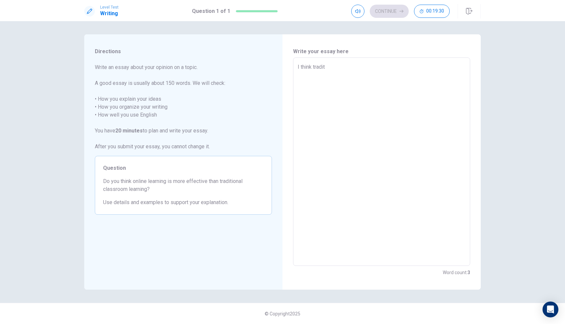
type textarea "I think traditi"
type textarea "x"
type textarea "I think traditio"
type textarea "x"
type textarea "I think tradition"
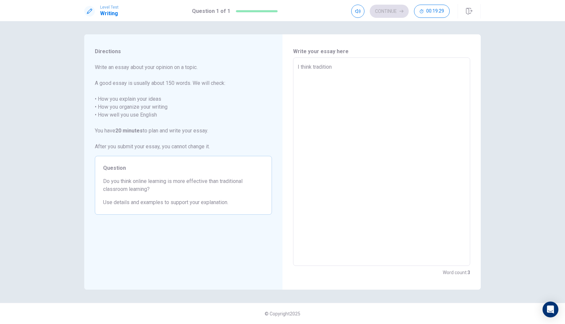
type textarea "x"
type textarea "I think traditiona"
type textarea "x"
type textarea "I think traditional"
type textarea "x"
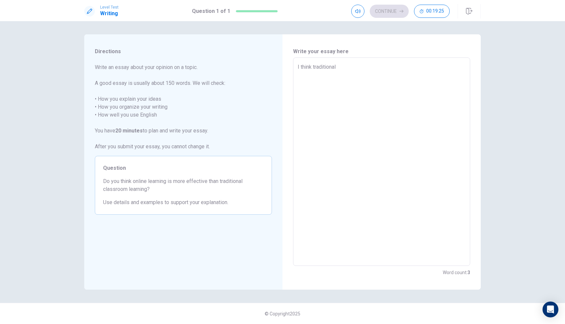
type textarea "I think traditionalc"
type textarea "x"
type textarea "I think traditionalcl"
type textarea "x"
type textarea "I think traditionalcla"
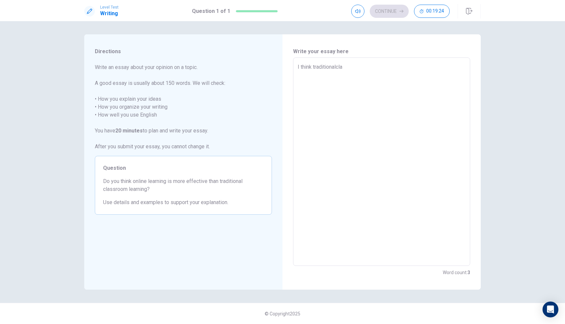
type textarea "x"
type textarea "I think traditionalclas"
type textarea "x"
type textarea "I think traditionalclass"
type textarea "x"
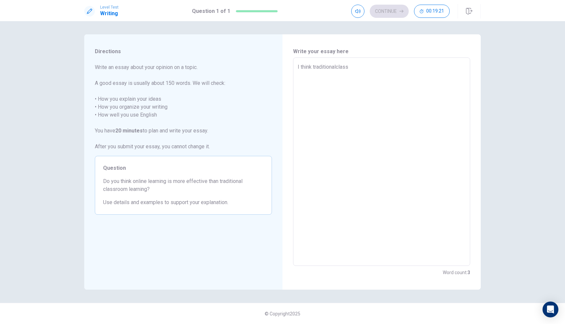
type textarea "I think traditionalclassr"
type textarea "x"
type textarea "I think traditionalclassro"
type textarea "x"
type textarea "I think traditionalclassroo"
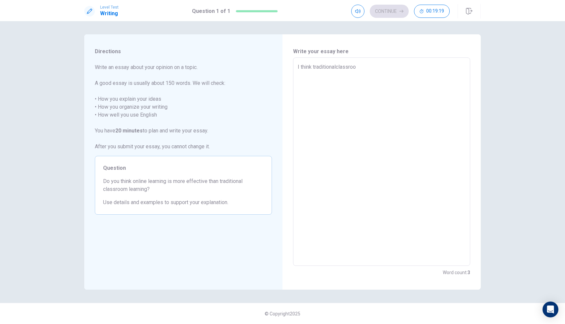
type textarea "x"
type textarea "I think traditionalclassroom"
click at [337, 65] on textarea "I think traditionalclassroom" at bounding box center [382, 161] width 168 height 197
type textarea "x"
type textarea "I think traditional classroom"
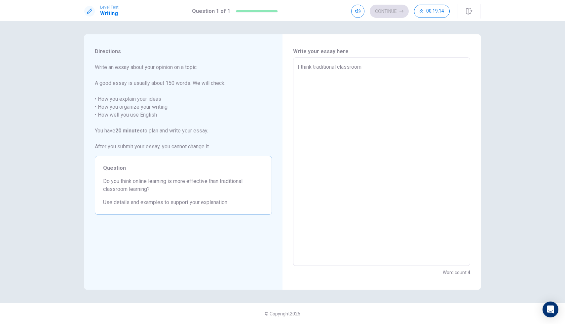
type textarea "x"
click at [363, 67] on textarea "I think traditional classroom" at bounding box center [382, 161] width 168 height 197
type textarea "I think traditional classroom"
type textarea "x"
type textarea "I think traditional classroom i"
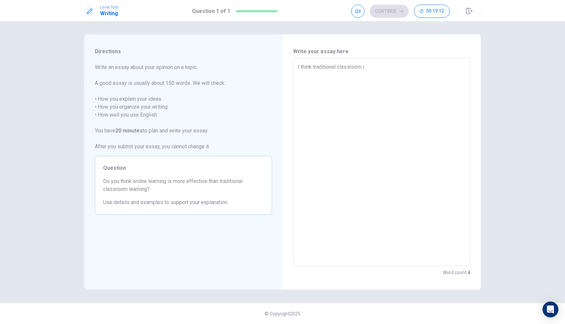
type textarea "x"
type textarea "I think traditional classroom is"
type textarea "x"
type textarea "I think traditional classroom is"
type textarea "x"
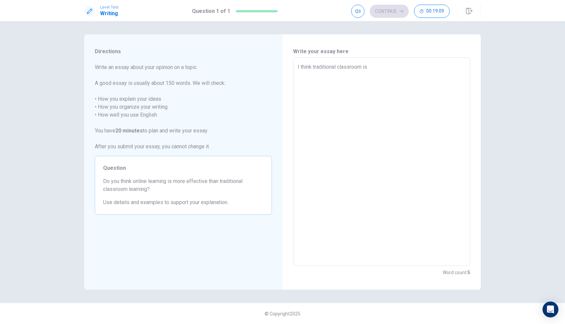
type textarea "I think traditional classroom is"
type textarea "x"
type textarea "I think traditional classroom is"
type textarea "x"
type textarea "I think traditional classroom is b"
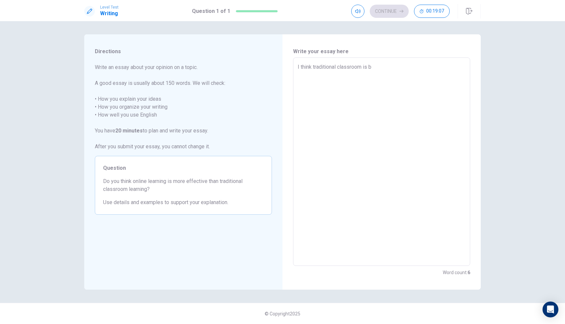
type textarea "x"
type textarea "I think traditional classroom is be"
type textarea "x"
type textarea "I think traditional classroom is bet"
type textarea "x"
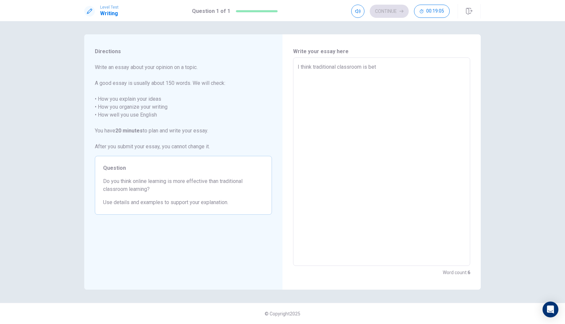
type textarea "I think traditional classroom is bett"
type textarea "x"
type textarea "I think traditional classroom is [PERSON_NAME]"
type textarea "x"
type textarea "I think traditional classroom is better"
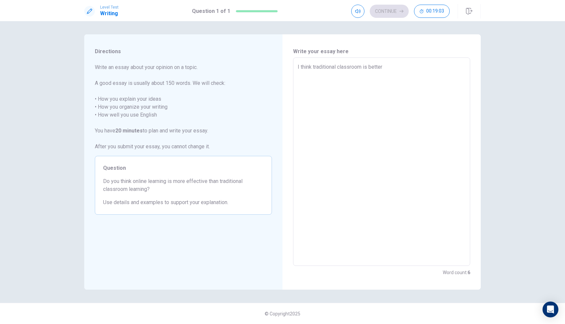
type textarea "x"
type textarea "I think traditional classroom is better,"
type textarea "x"
type textarea "I think traditional classroom is better,b"
type textarea "x"
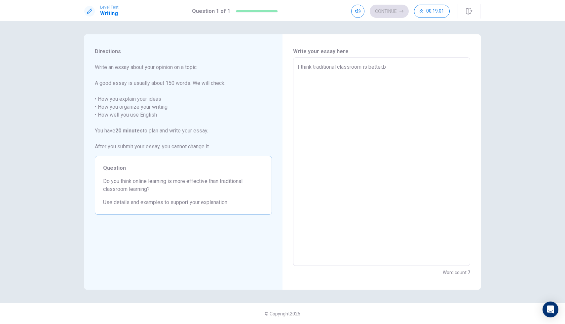
type textarea "I think traditional classroom is better,be"
type textarea "x"
type textarea "I think traditional classroom is better,bec"
type textarea "x"
type textarea "I think traditional classroom is better,beca"
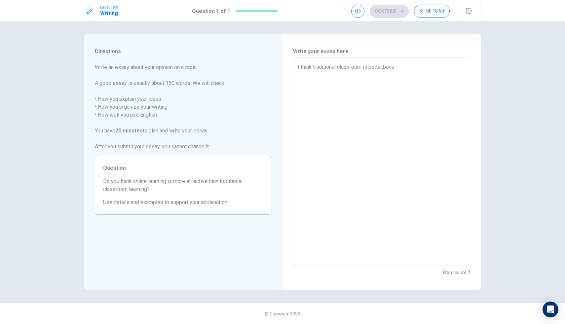
type textarea "x"
type textarea "I think traditional classroom is better,becau"
type textarea "x"
type textarea "I think traditional classroom is better,becaus"
type textarea "x"
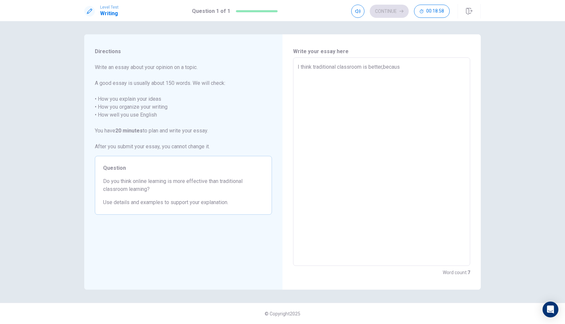
type textarea "I think traditional classroom is better,because"
type textarea "x"
type textarea "I think traditional classroom is better,becauses"
type textarea "x"
type textarea "I think traditional classroom is better,becausest"
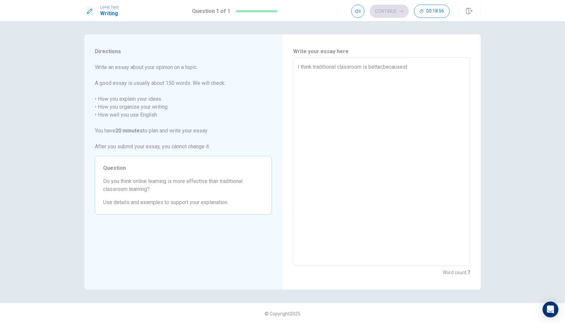
type textarea "x"
type textarea "I think traditional classroom is better,becausestu"
type textarea "x"
type textarea "I think traditional classroom is better,becausestud"
type textarea "x"
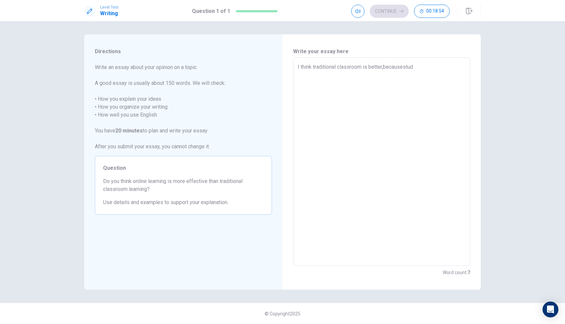
type textarea "I think traditional classroom is better,becausestude"
type textarea "x"
type textarea "I think traditional classroom is better,becausestuden"
type textarea "x"
type textarea "I think traditional classroom is better,becausestudent"
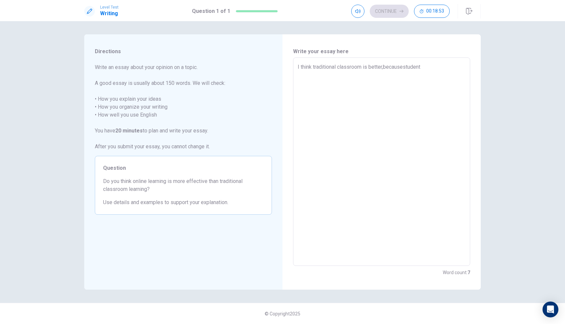
type textarea "x"
type textarea "I think traditional classroom is better,becausestudentc"
type textarea "x"
type textarea "I think traditional classroom is better,becausestudentca"
type textarea "x"
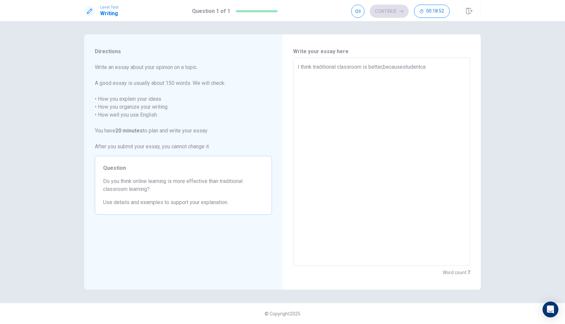
type textarea "I think traditional classroom is better,becausestudentcan"
click at [405, 68] on textarea "I think traditional classroom is better,becausestudentcan" at bounding box center [382, 161] width 168 height 197
click at [404, 67] on textarea "I think traditional classroom is better,becausestudentcan" at bounding box center [382, 161] width 168 height 197
type textarea "x"
type textarea "I think traditional classroom is better,because studentcan"
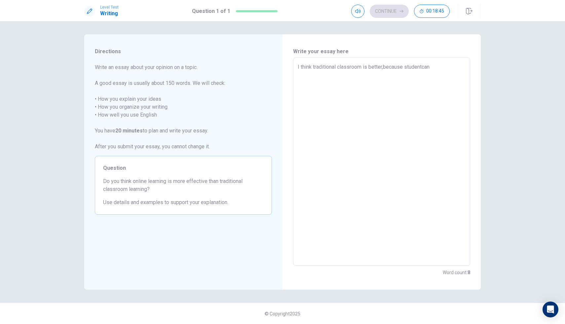
type textarea "x"
click at [424, 67] on textarea "I think traditional classroom is better,because studentcan" at bounding box center [382, 161] width 168 height 197
type textarea "I think traditional classroom is better,because student can"
type textarea "x"
click at [435, 67] on textarea "I think traditional classroom is better,because student can" at bounding box center [382, 161] width 168 height 197
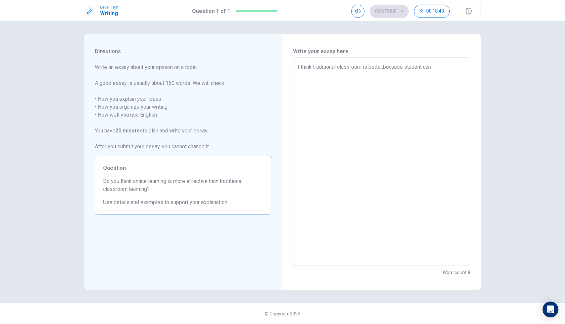
type textarea "I think traditional classroom is better,because student can"
type textarea "x"
type textarea "I think traditional classroom is better,because student can s"
type textarea "x"
type textarea "I think traditional classroom is better,because student can se"
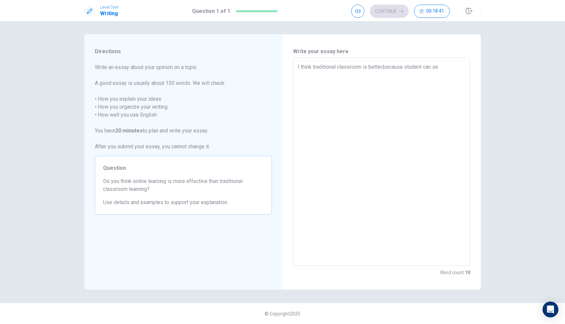
type textarea "x"
type textarea "I think traditional classroom is better,because student can see"
type textarea "x"
type textarea "I think traditional classroom is better,because student can see"
type textarea "x"
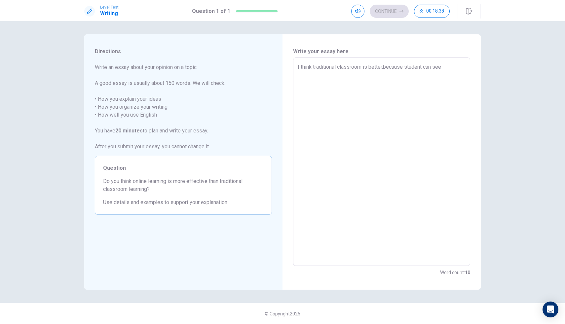
type textarea "I think traditional classroom is better,because student can see t"
type textarea "x"
type textarea "I think traditional classroom is better,because student can see th"
type textarea "x"
type textarea "I think traditional classroom is better,because student can see the"
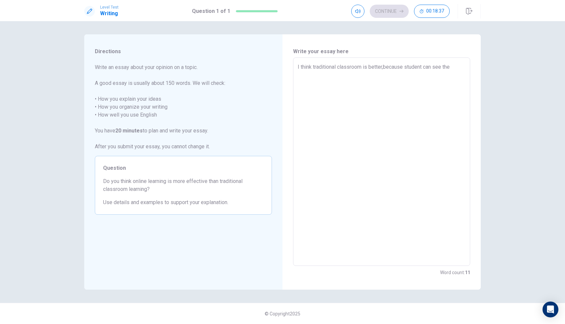
type textarea "x"
type textarea "I think traditional classroom is better,because student can see the"
type textarea "x"
type textarea "I think traditional classroom is better,because student can see the t"
type textarea "x"
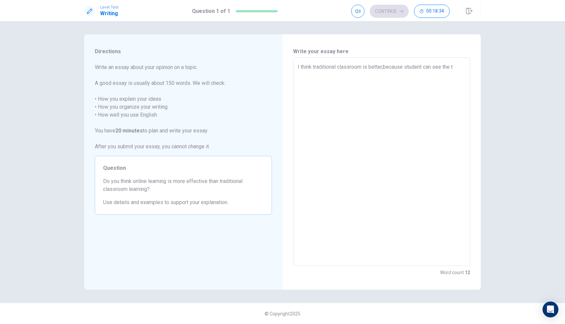
type textarea "I think traditional classroom is better,because student can see the te"
type textarea "x"
type textarea "I think traditional classroom is better,because student can see the tea"
type textarea "x"
type textarea "I think traditional classroom is better,because student can see the teac"
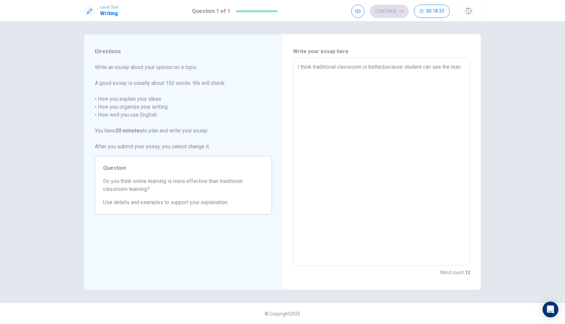
type textarea "x"
type textarea "I think traditional classroom is better,because student can see the teach"
type textarea "x"
type textarea "I think traditional classroom is better,because student can see the teache"
type textarea "x"
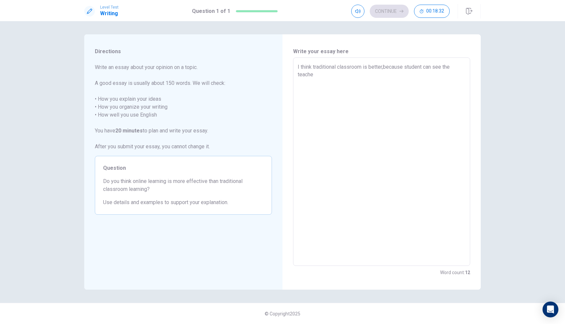
type textarea "I think traditional classroom is better,because student can see the teacher"
type textarea "x"
type textarea "I think traditional classroom is better,because student can see the teacher"
type textarea "x"
type textarea "I think traditional classroom is better,because student can see the teacher a"
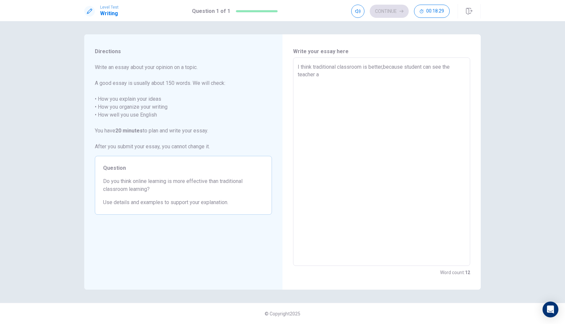
type textarea "x"
type textarea "I think traditional classroom is better,because student can see the teacher an"
type textarea "x"
type textarea "I think traditional classroom is better,because student can see the teacher and"
type textarea "x"
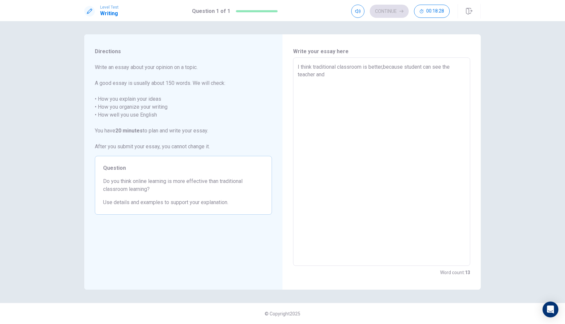
type textarea "I think traditional classroom is better,because student can see the teacher and"
type textarea "x"
type textarea "I think traditional classroom is better,because student can see the teacher and…"
type textarea "x"
type textarea "I think traditional classroom is better,because student can see the teacher and…"
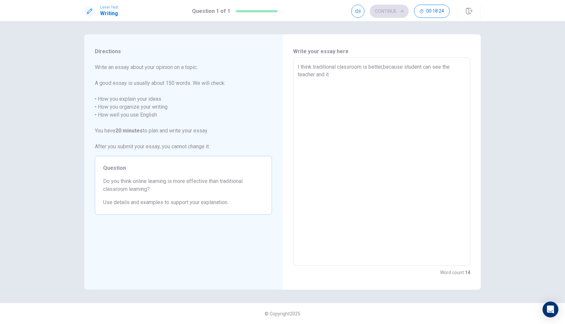
type textarea "x"
type textarea "I think traditional classroom is better,because student can see the teacher and…"
type textarea "x"
type textarea "I think traditional classroom is better,because student can see the teacher and…"
type textarea "x"
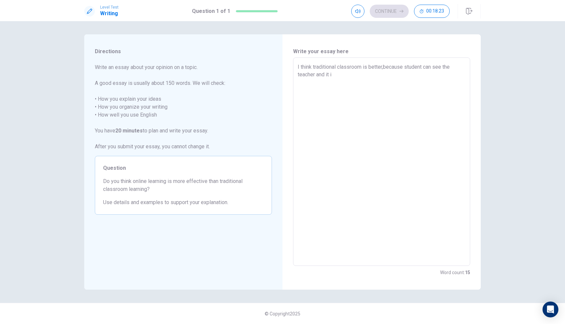
type textarea "I think traditional classroom is better,because student can see the teacher and…"
type textarea "x"
type textarea "I think traditional classroom is better,because student can see the teacher and…"
type textarea "x"
type textarea "I think traditional classroom is better,because student can see the teacher and…"
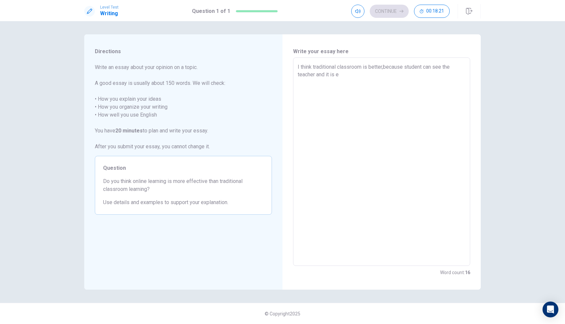
type textarea "x"
type textarea "I think traditional classroom is better,because student can see the teacher and…"
type textarea "x"
type textarea "I think traditional classroom is better,because student can see the teacher and…"
type textarea "x"
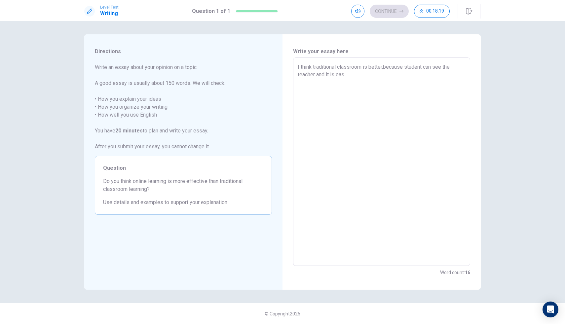
type textarea "I think traditional classroom is better,because student can see the teacher and…"
type textarea "x"
type textarea "I think traditional classroom is better,because student can see the teacher and…"
type textarea "x"
type textarea "I think traditional classroom is better,because student can see the teacher and…"
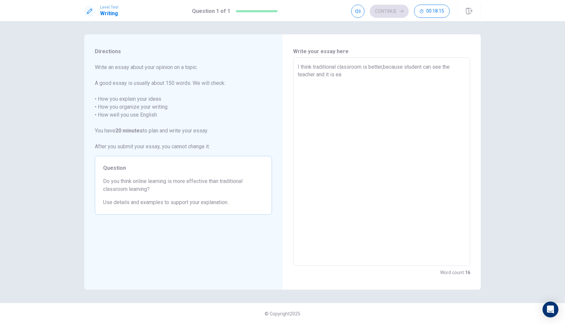
type textarea "x"
type textarea "I think traditional classroom is better,because student can see the teacher and…"
type textarea "x"
type textarea "I think traditional classroom is better,because student can see the teacher and…"
type textarea "x"
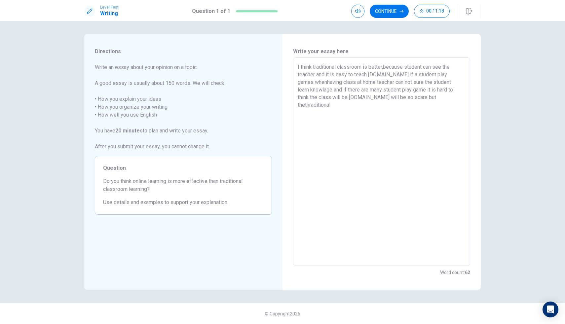
click at [408, 95] on textarea "I think traditional classroom is better,because student can see the teacher and…" at bounding box center [382, 161] width 168 height 197
click at [441, 100] on textarea "I think traditional classroom is better,because student can see the teacher and…" at bounding box center [382, 161] width 168 height 197
click at [319, 106] on textarea "I think traditional classroom is better,because student can see the teacher and…" at bounding box center [382, 161] width 168 height 197
click at [348, 104] on textarea "I think traditional classroom is better,because student can see the teacher and…" at bounding box center [382, 161] width 168 height 197
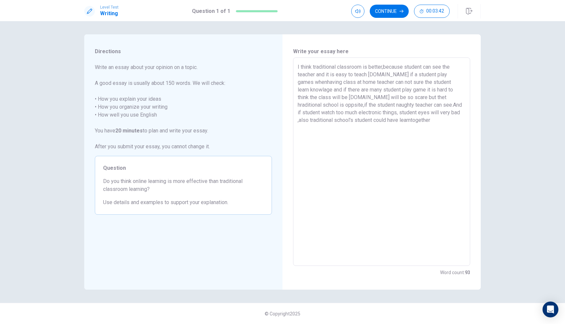
click at [376, 121] on textarea "I think traditional classroom is better,because student can see the teacher and…" at bounding box center [382, 161] width 168 height 197
click at [396, 121] on textarea "I think traditional classroom is better,because student can see the teacher and…" at bounding box center [382, 161] width 168 height 197
click at [305, 127] on textarea "I think traditional classroom is better,because student can see the teacher and…" at bounding box center [382, 161] width 168 height 197
click at [335, 127] on textarea "I think traditional classroom is better,because student can see the teacher and…" at bounding box center [382, 161] width 168 height 197
click at [337, 128] on textarea "I think traditional classroom is better,because student can see the teacher and…" at bounding box center [382, 161] width 168 height 197
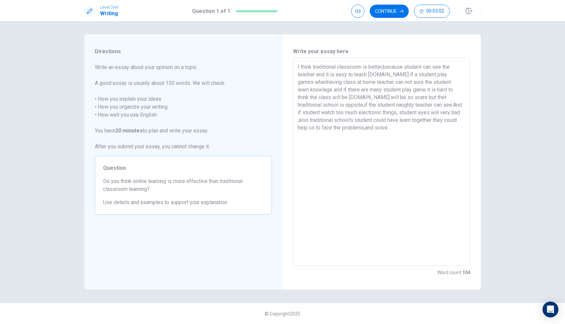
click at [352, 128] on textarea "I think traditional classroom is better,because student can see the teacher and…" at bounding box center [382, 161] width 168 height 197
click at [344, 143] on textarea "I think traditional classroom is better,because student can see the teacher and…" at bounding box center [382, 161] width 168 height 197
click at [388, 11] on button "Continue" at bounding box center [389, 11] width 39 height 13
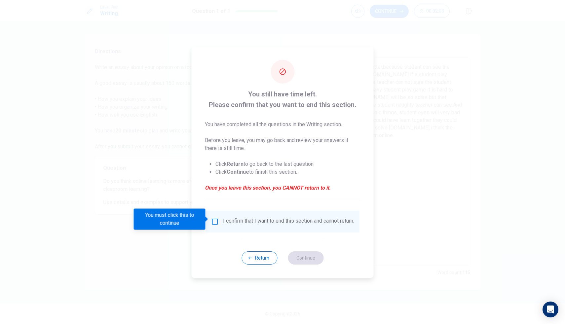
click at [215, 223] on div "I confirm that I want to end this section and cannot return." at bounding box center [282, 222] width 143 height 8
click at [214, 218] on input "You must click this to continue" at bounding box center [215, 222] width 8 height 8
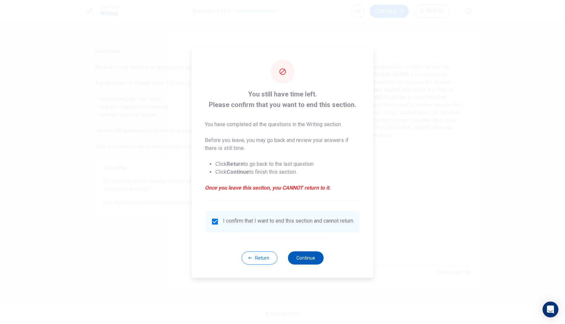
click at [301, 262] on button "Continue" at bounding box center [306, 257] width 36 height 13
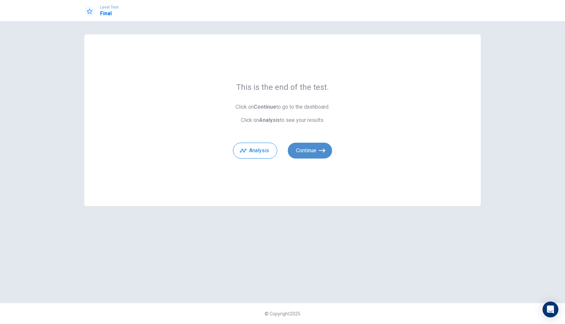
click at [315, 155] on button "Continue" at bounding box center [310, 151] width 44 height 16
